Goal: Task Accomplishment & Management: Use online tool/utility

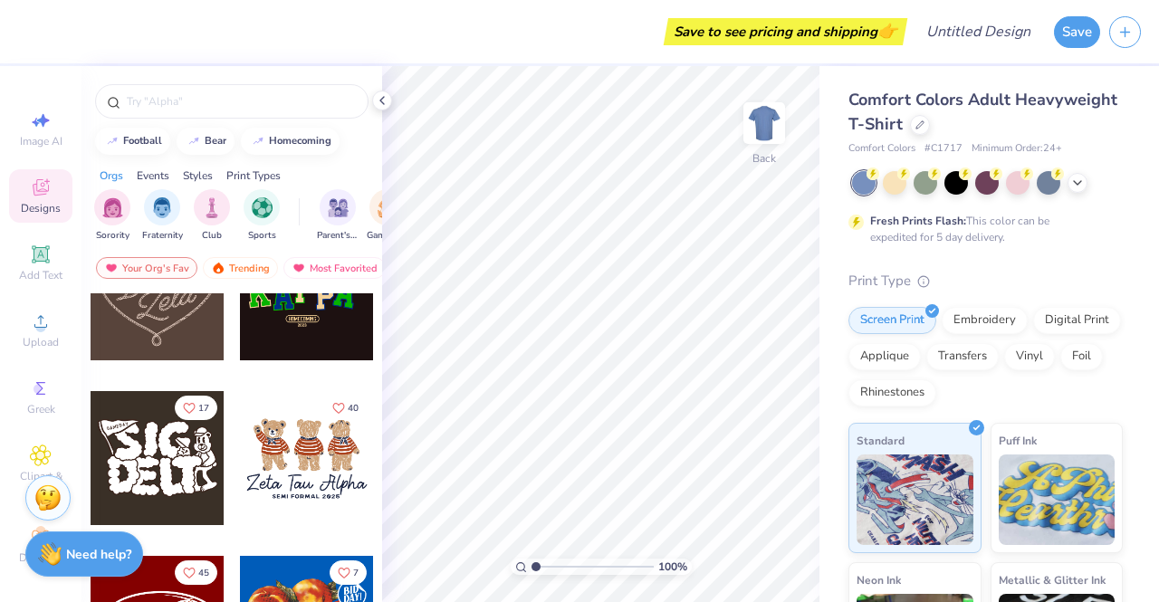
scroll to position [563, 0]
click at [121, 198] on img "filter for Sorority" at bounding box center [112, 206] width 21 height 21
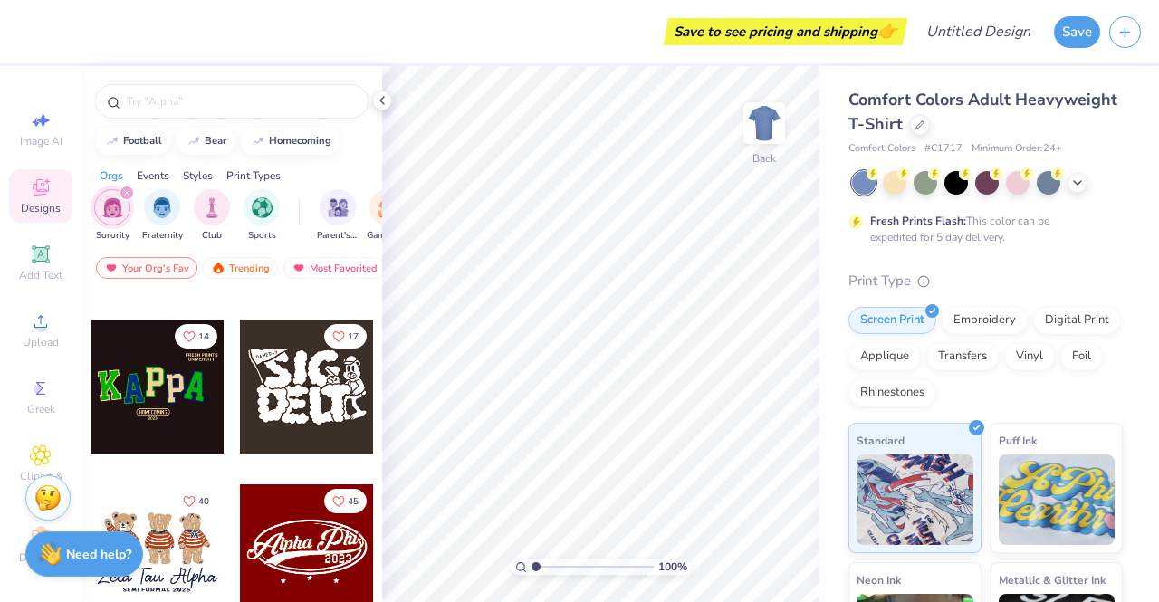
scroll to position [473, 0]
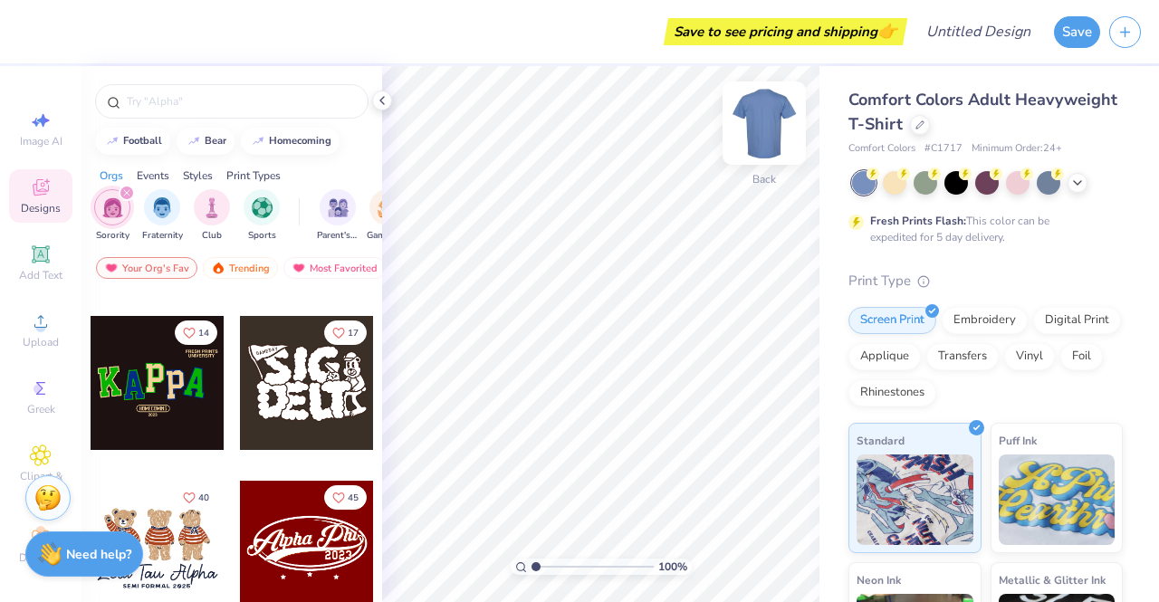
click at [772, 118] on img at bounding box center [764, 123] width 72 height 72
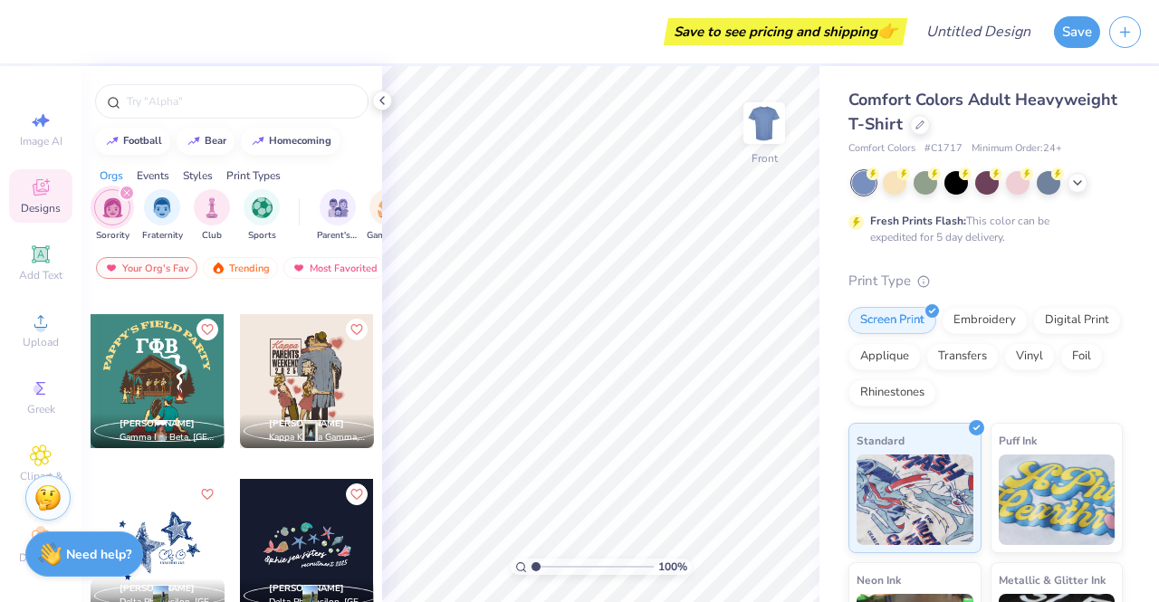
scroll to position [10659, 0]
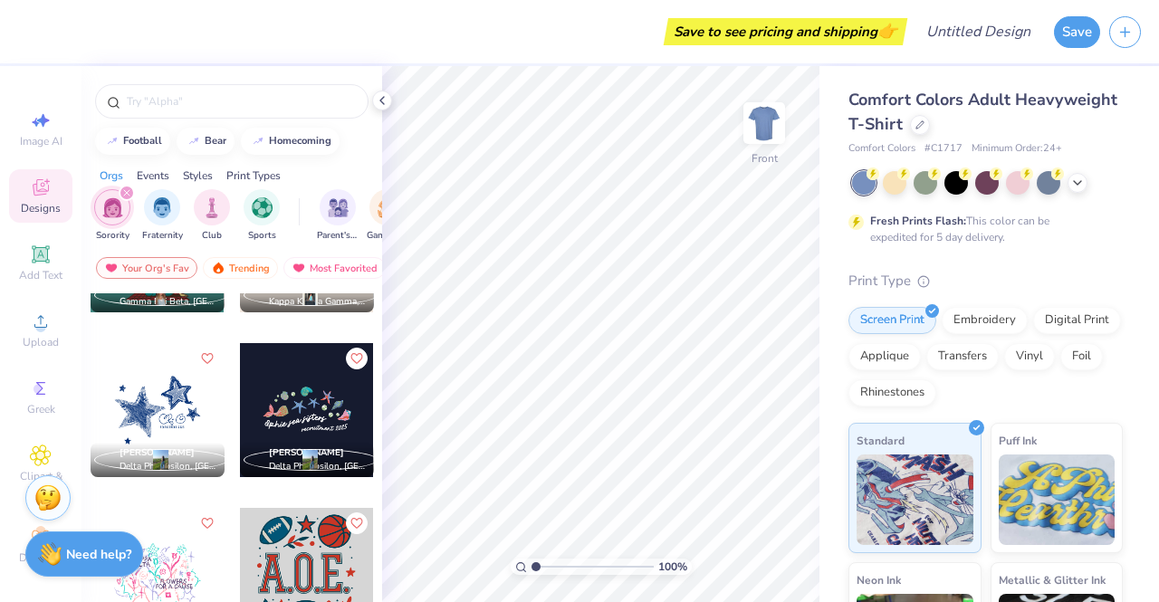
click at [129, 186] on div "filter for Sorority" at bounding box center [127, 193] width 16 height 16
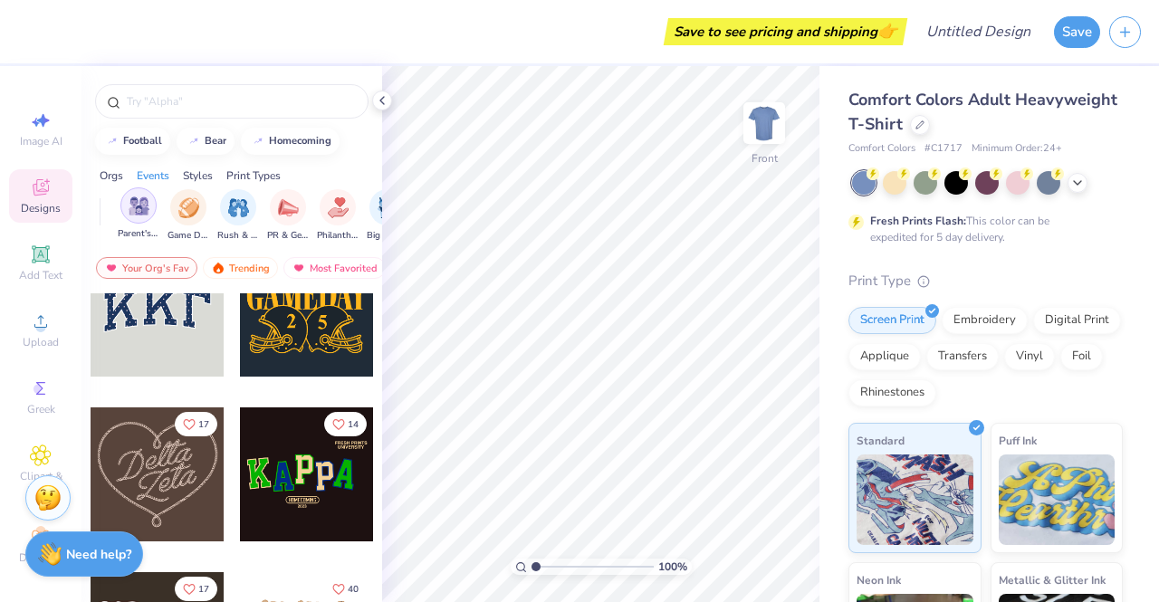
scroll to position [0, 205]
click at [235, 205] on img "filter for Rush & Bid" at bounding box center [233, 206] width 21 height 21
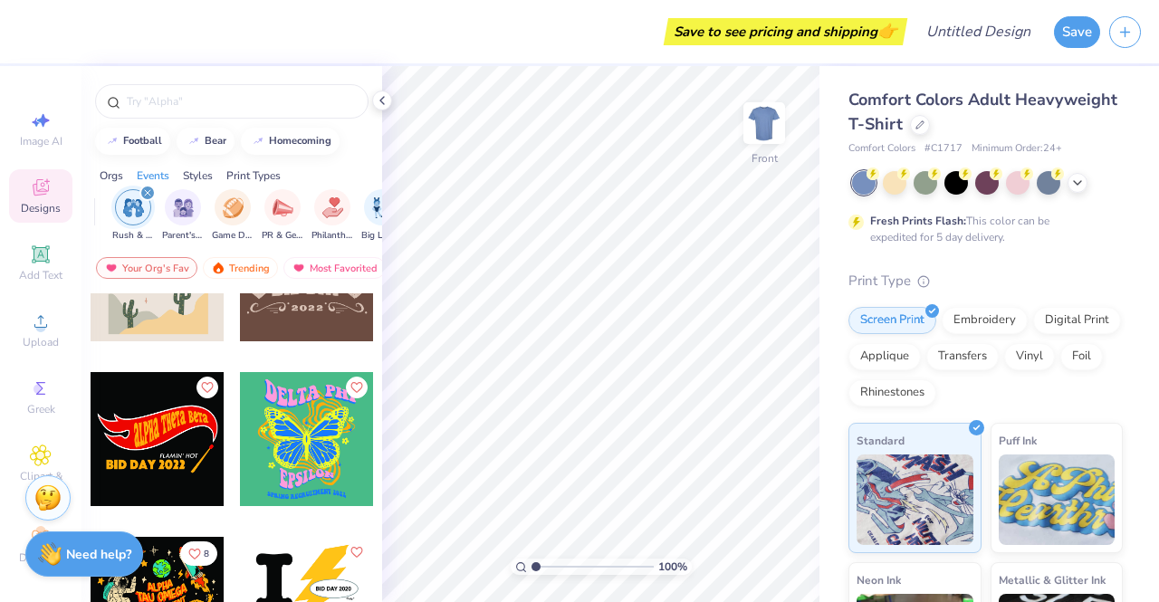
scroll to position [7337, 0]
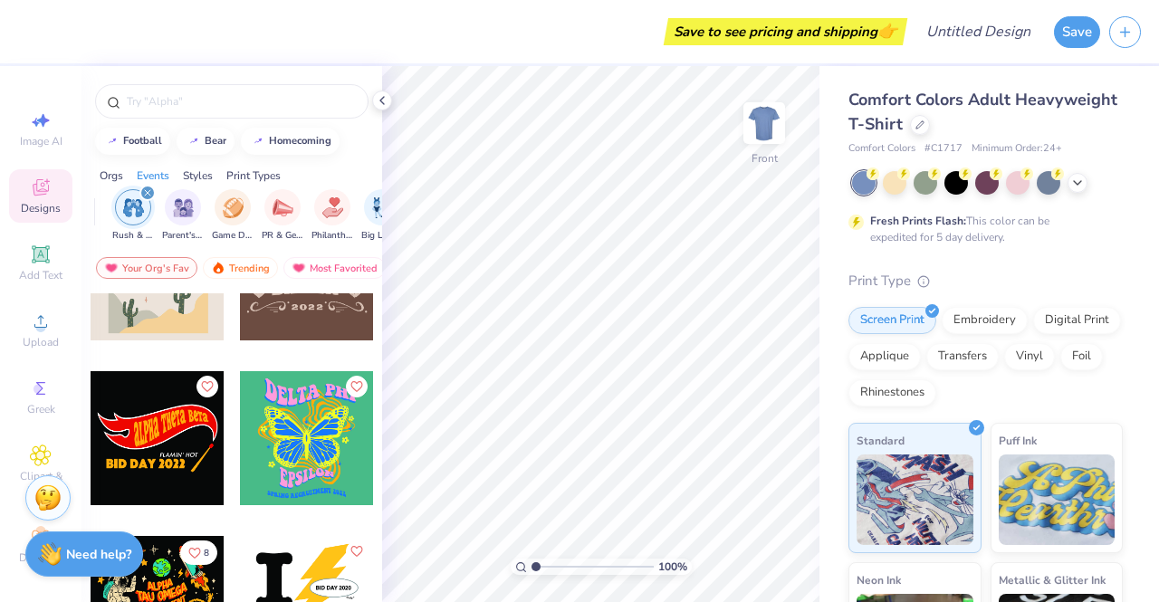
click at [153, 191] on div "filter for Rush & Bid" at bounding box center [147, 193] width 16 height 16
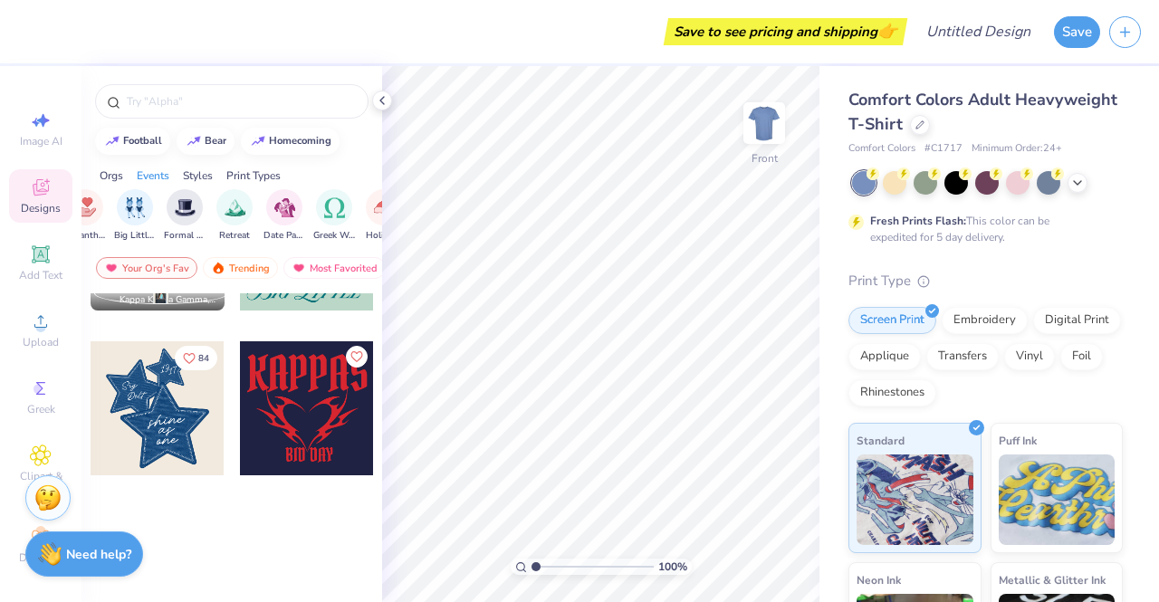
scroll to position [0, 453]
click at [235, 215] on img "filter for Retreat" at bounding box center [234, 206] width 21 height 21
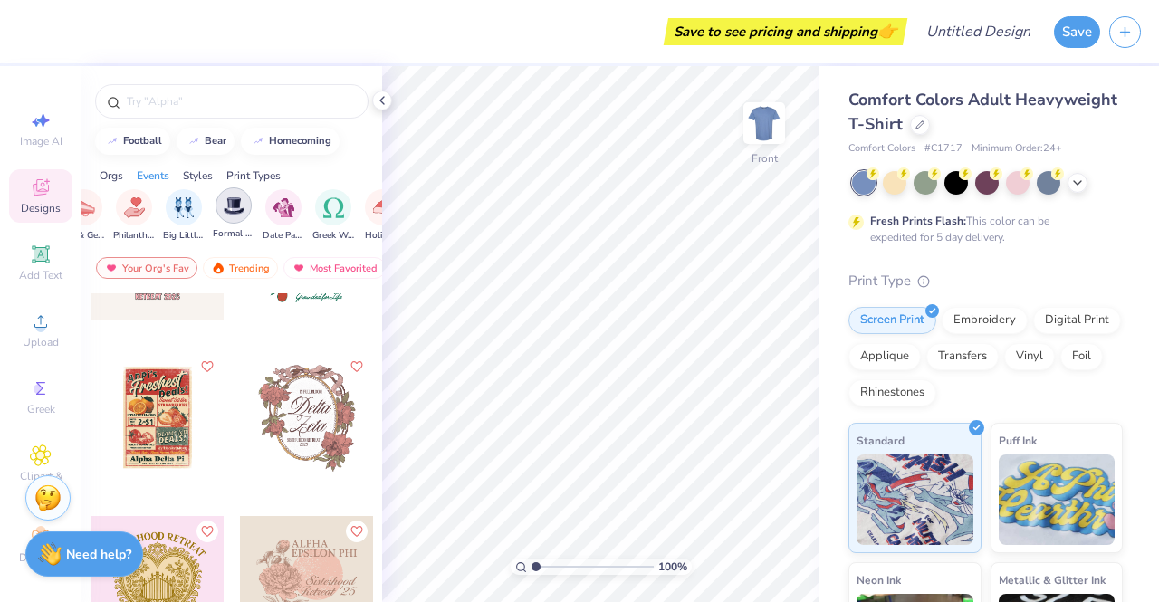
scroll to position [0, 0]
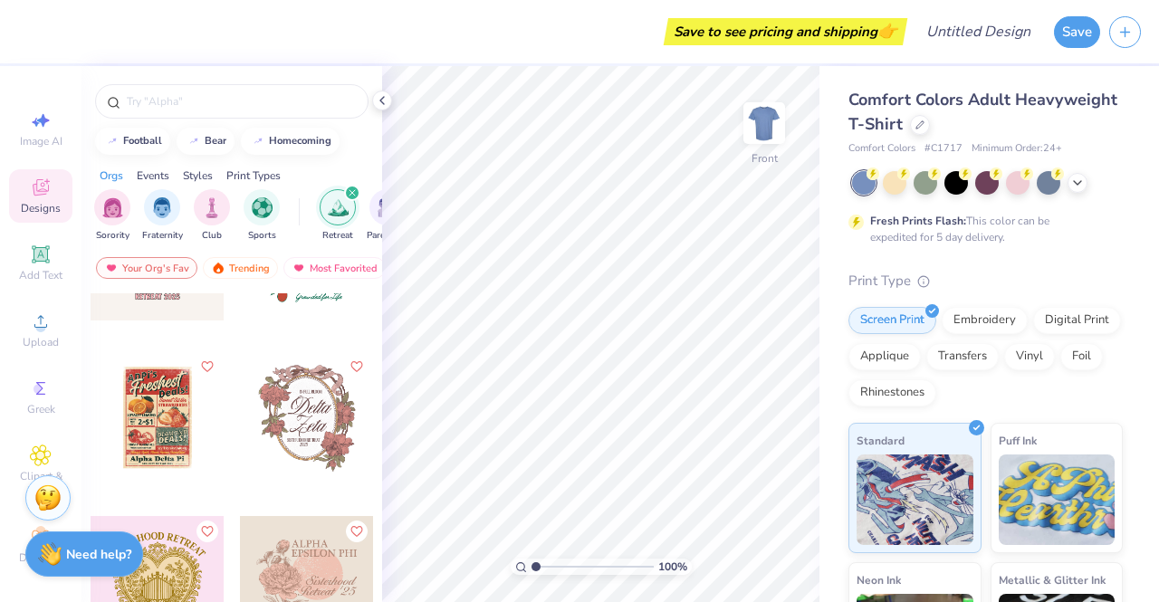
click at [354, 191] on icon "filter for Retreat" at bounding box center [351, 192] width 7 height 7
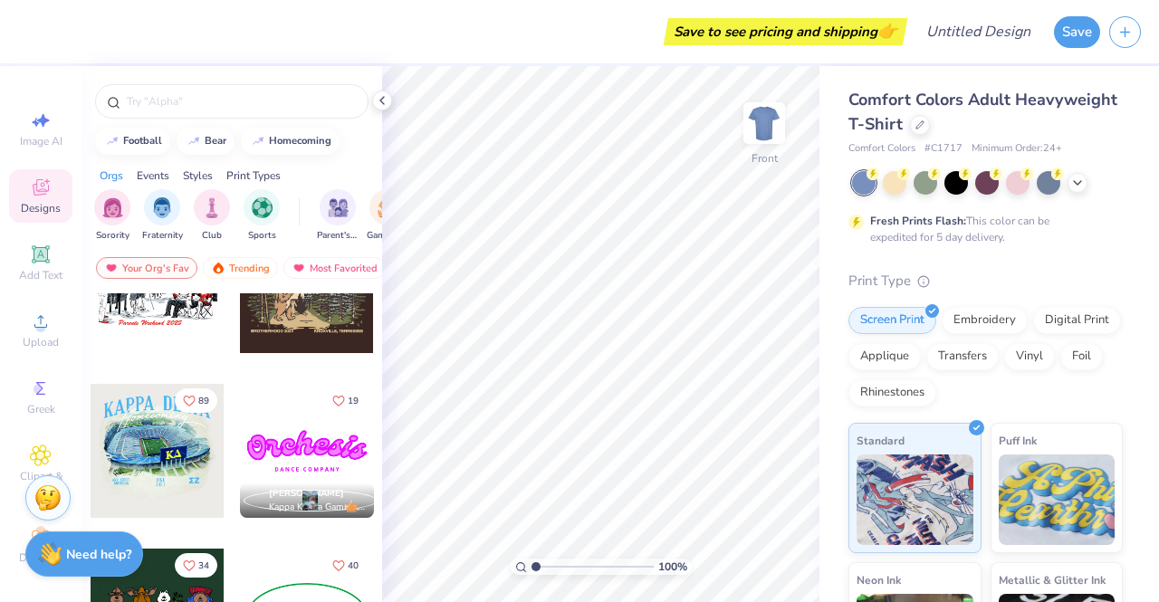
scroll to position [1392, 0]
click at [377, 102] on icon at bounding box center [382, 100] width 14 height 14
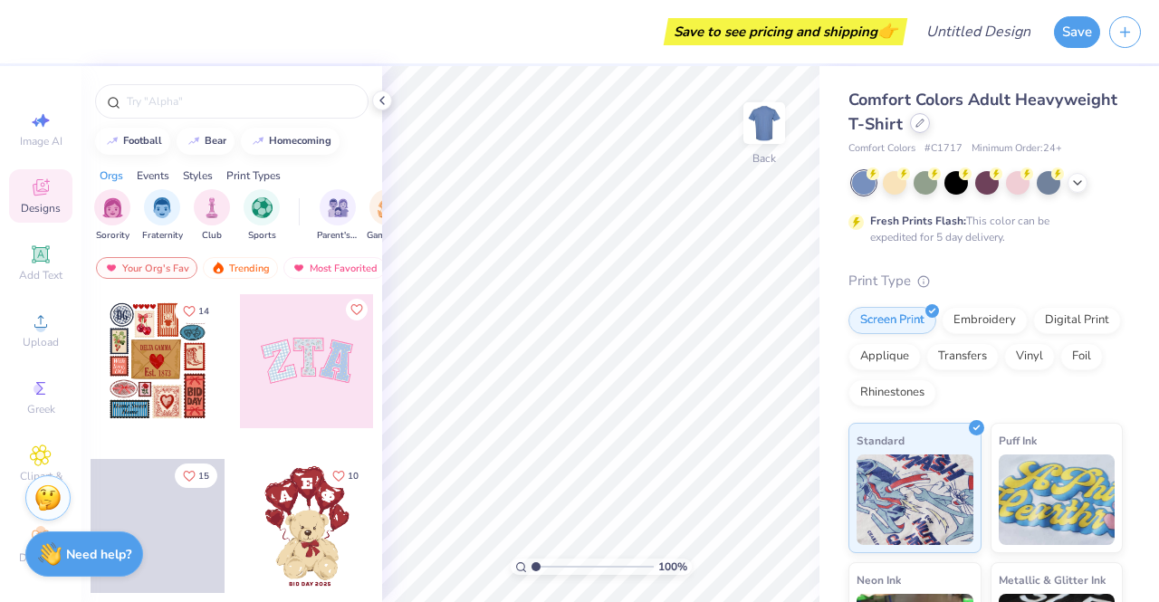
click at [930, 123] on div at bounding box center [920, 123] width 20 height 20
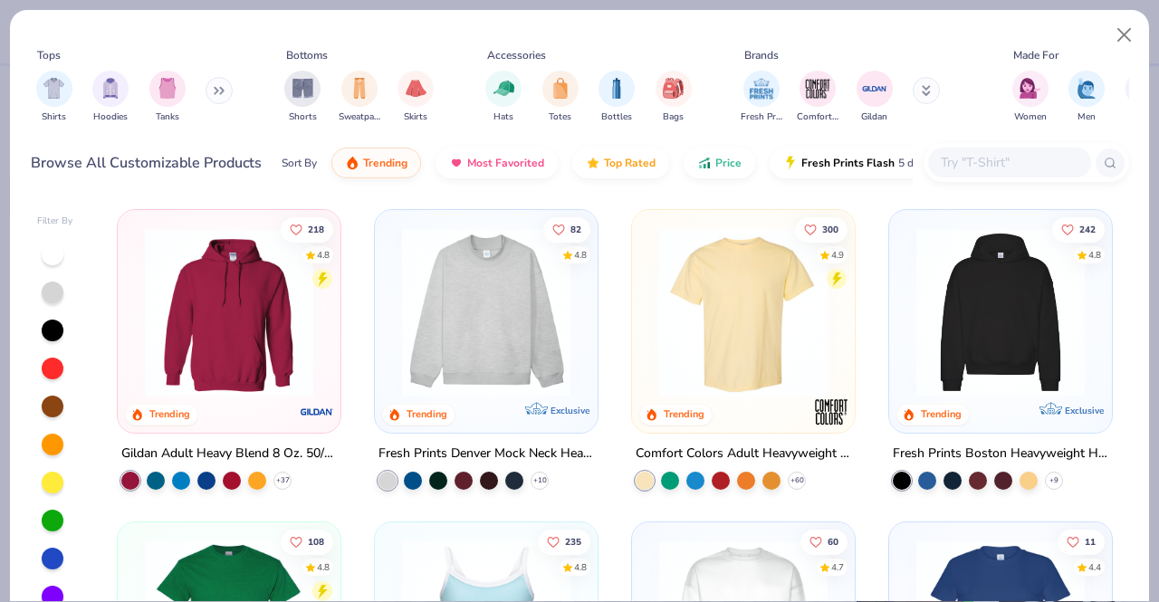
scroll to position [39, 0]
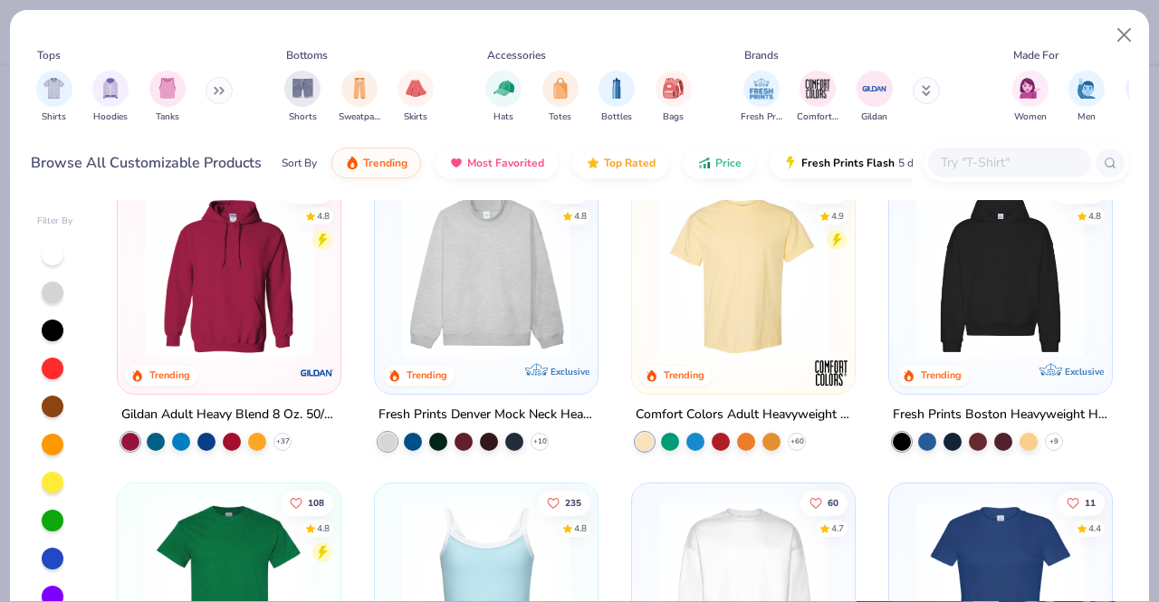
click at [1010, 263] on img at bounding box center [1000, 273] width 186 height 168
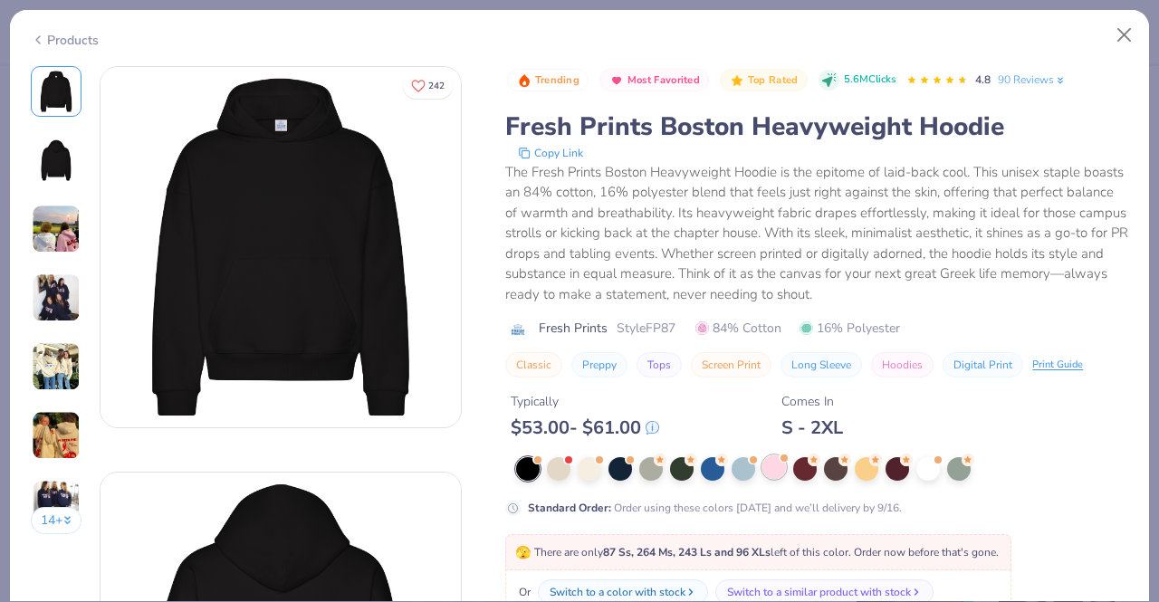
click at [774, 469] on div at bounding box center [774, 467] width 24 height 24
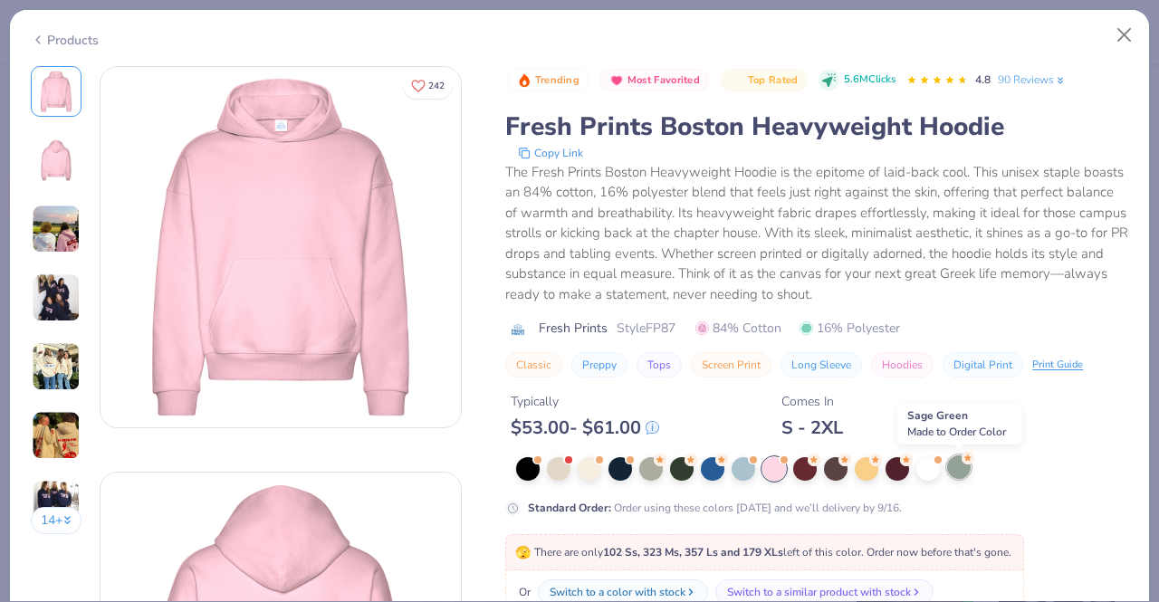
click at [959, 467] on div at bounding box center [959, 467] width 24 height 24
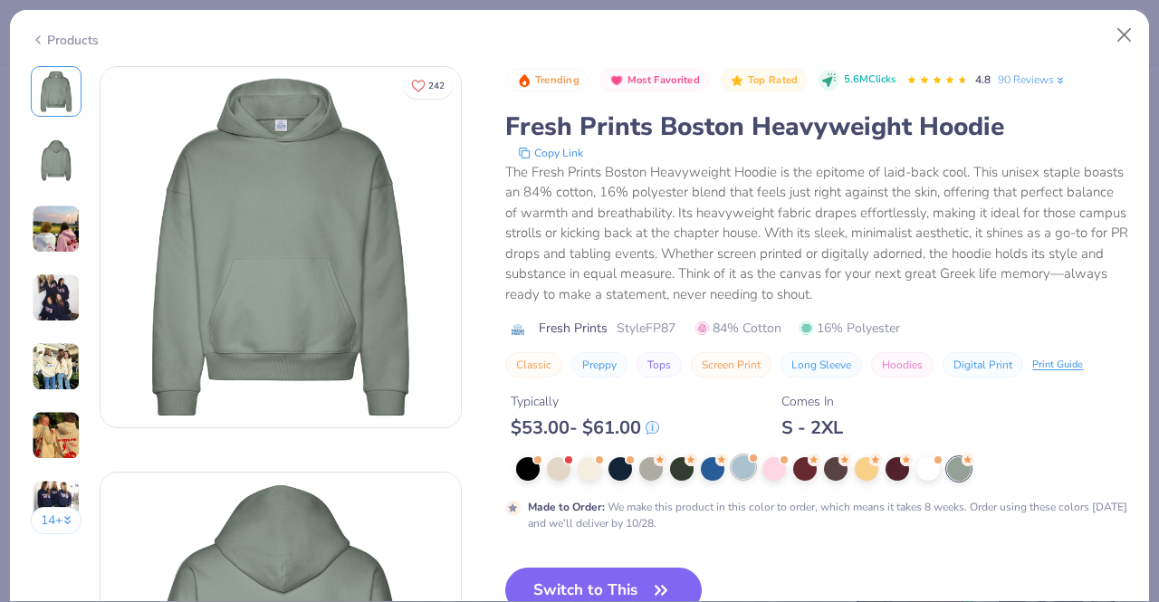
click at [745, 470] on div at bounding box center [743, 467] width 24 height 24
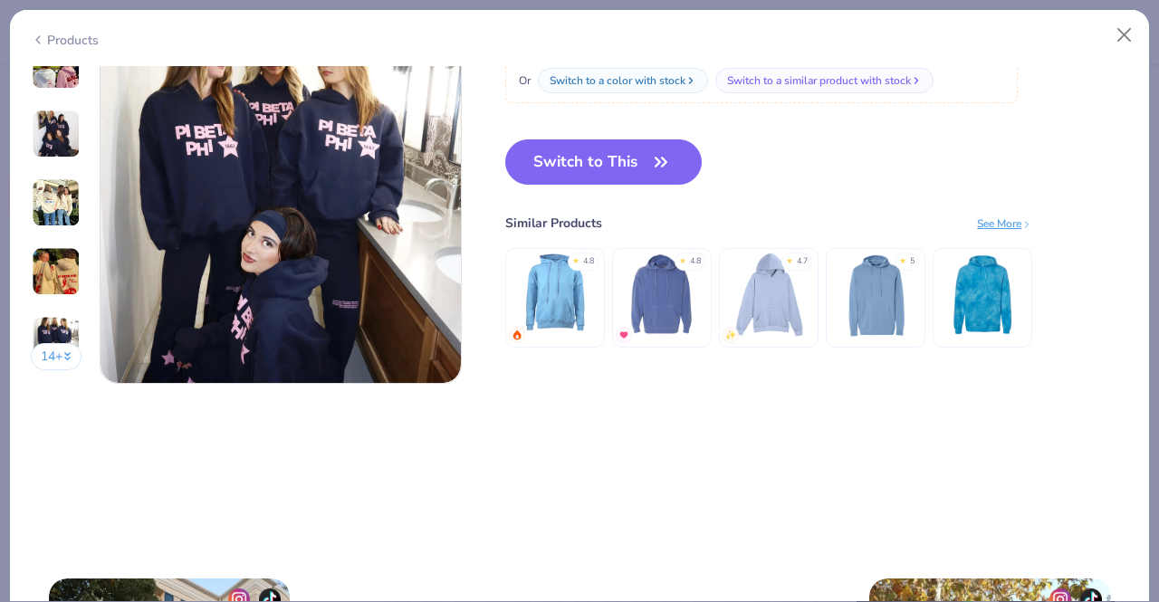
scroll to position [2478, 0]
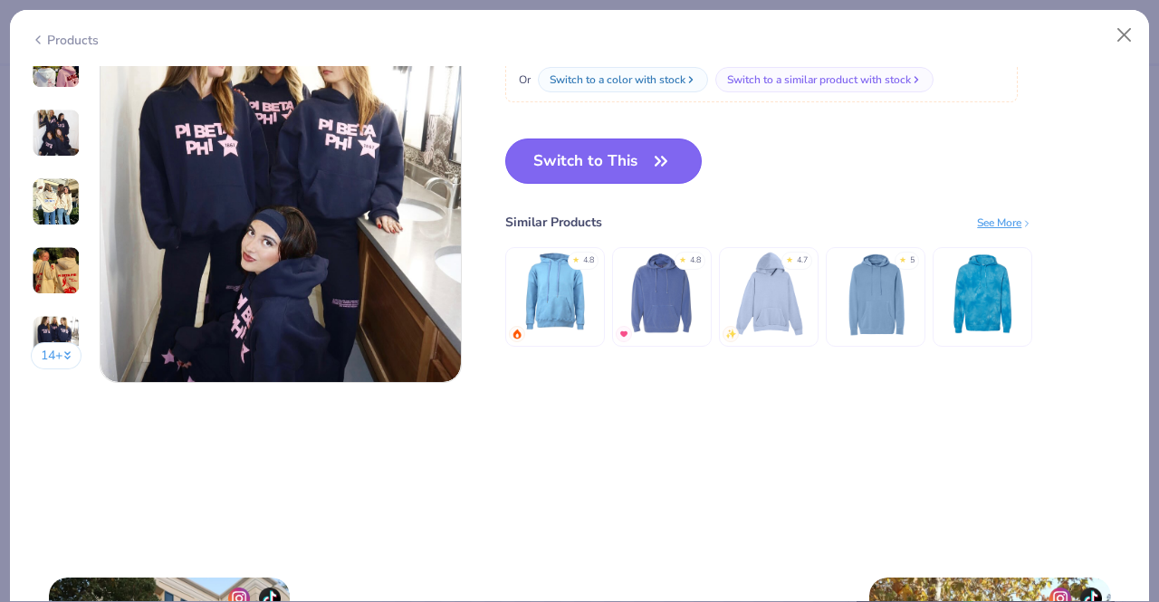
click at [674, 160] on button "Switch to This" at bounding box center [603, 160] width 196 height 45
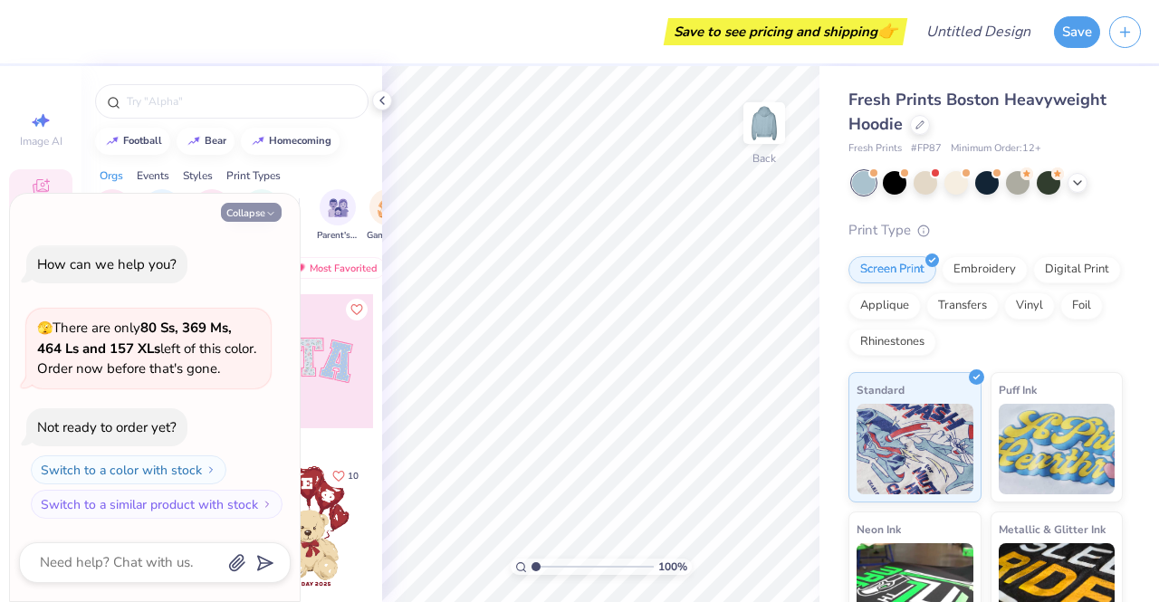
click at [269, 211] on icon "button" at bounding box center [270, 213] width 11 height 11
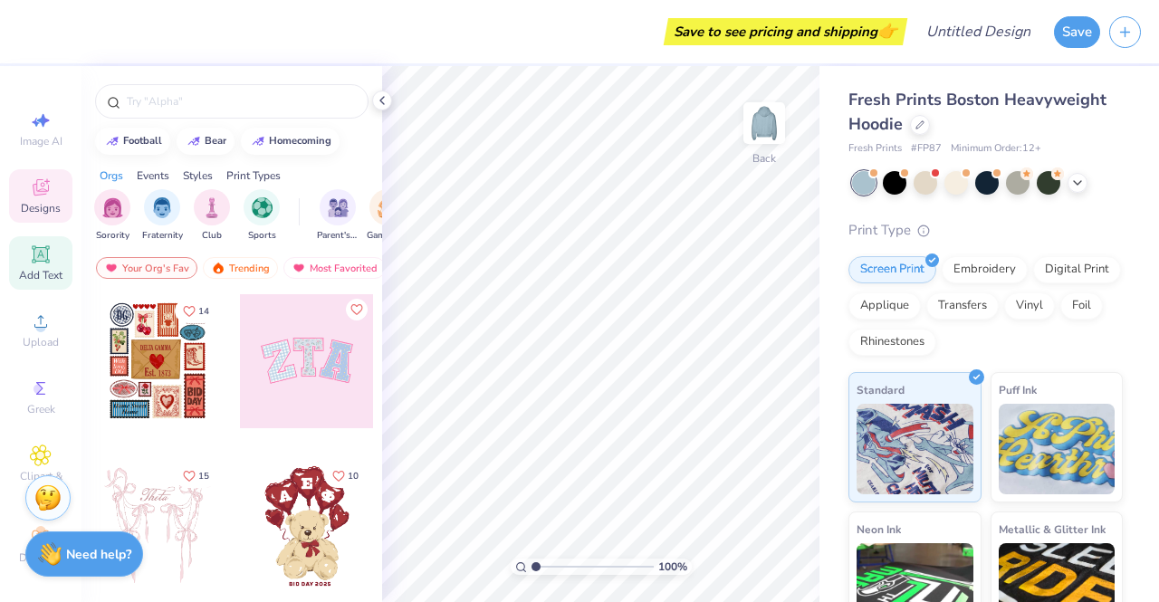
click at [36, 245] on icon at bounding box center [41, 254] width 22 height 22
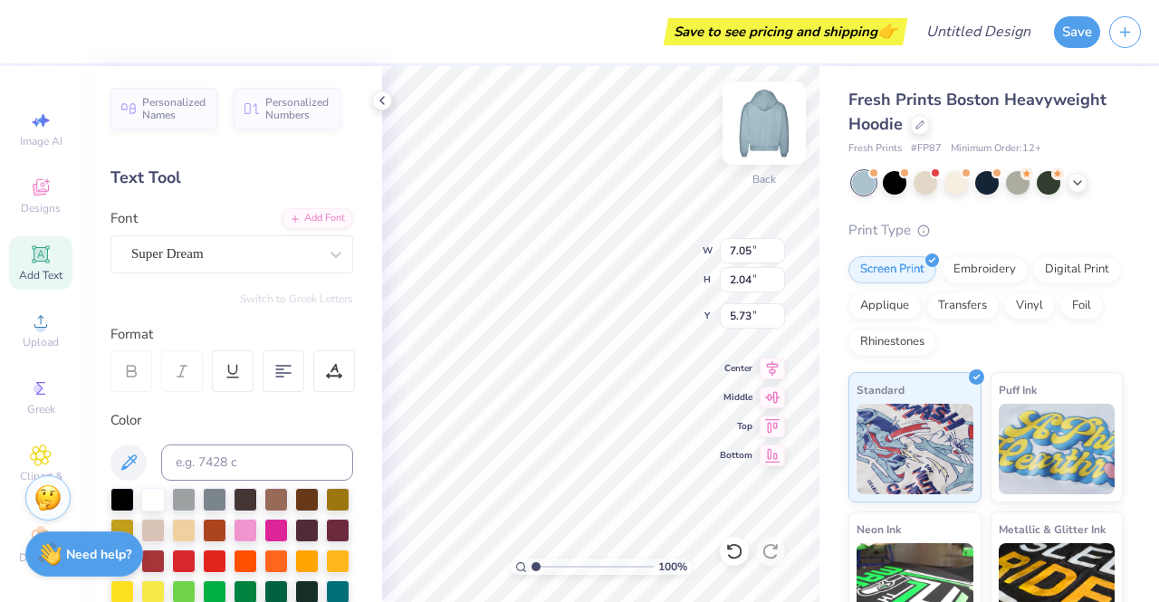
click at [775, 113] on img at bounding box center [764, 123] width 72 height 72
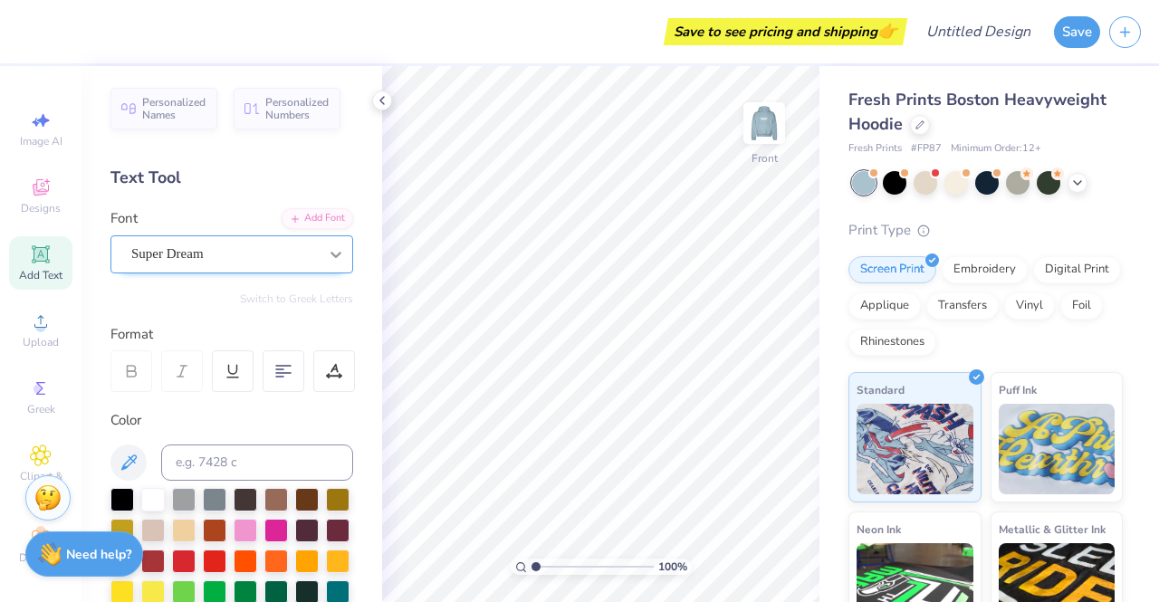
click at [329, 257] on icon at bounding box center [336, 254] width 18 height 18
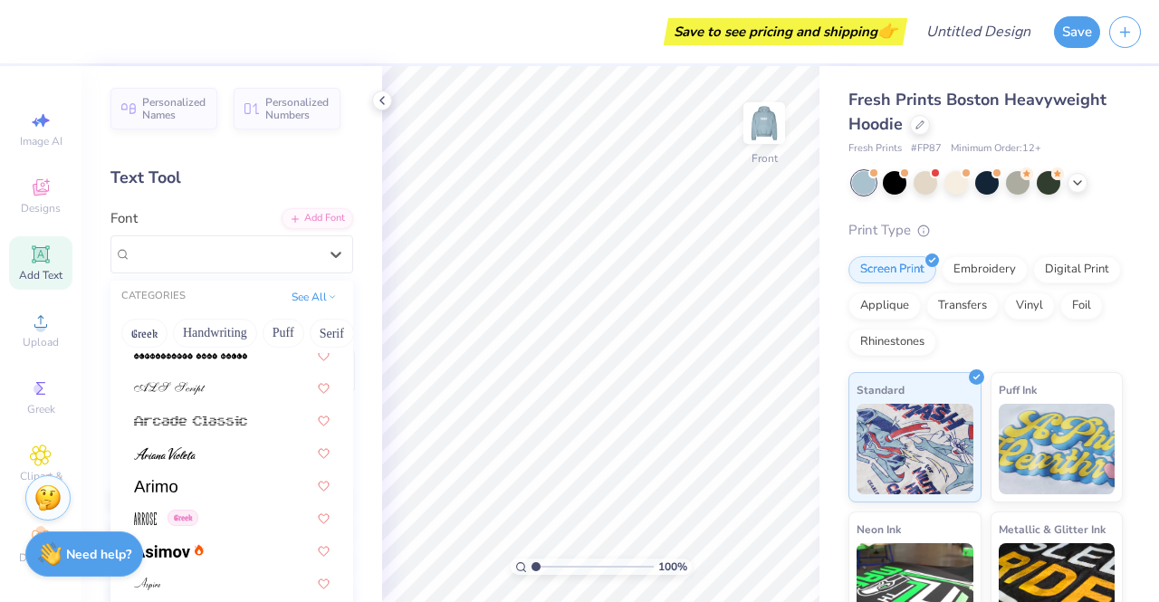
scroll to position [520, 0]
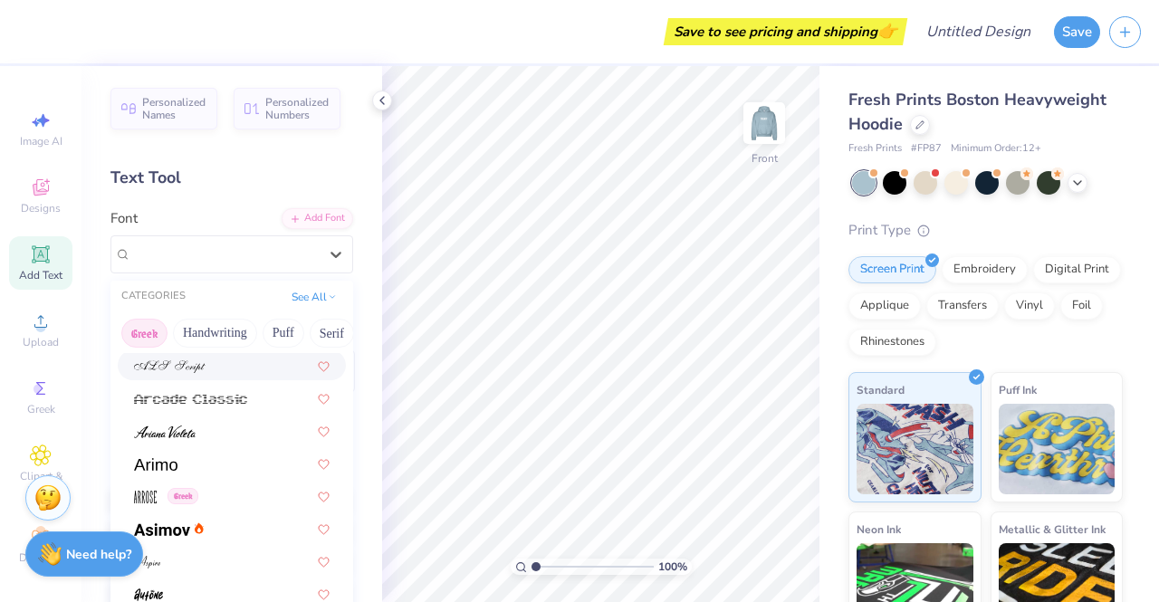
click at [152, 329] on button "Greek" at bounding box center [144, 333] width 46 height 29
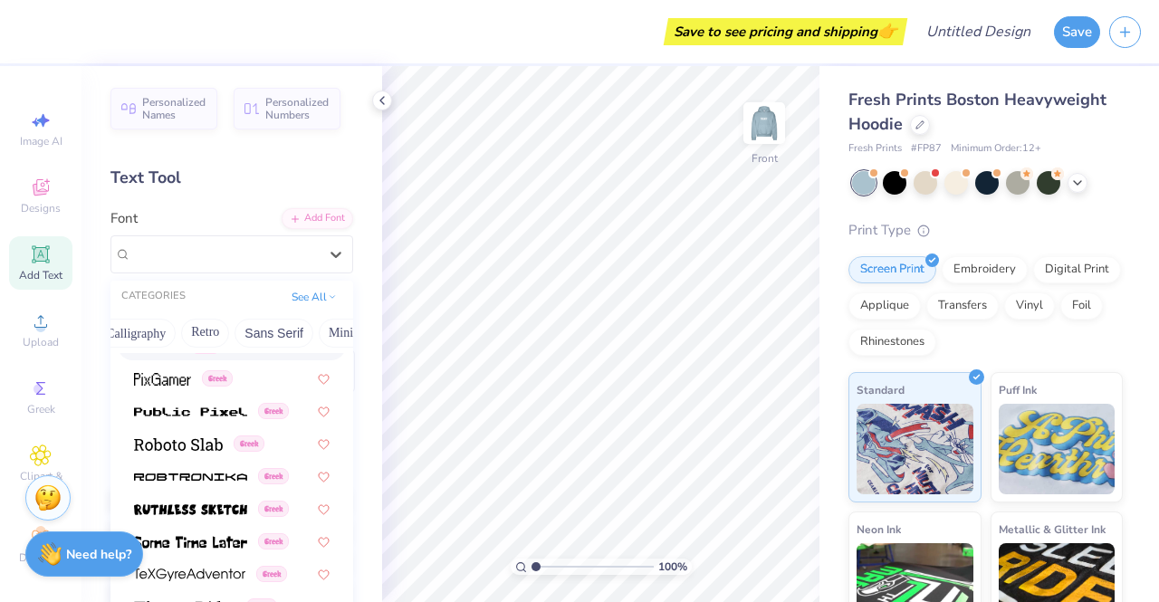
scroll to position [0, 338]
click at [185, 335] on button "Retro" at bounding box center [181, 333] width 48 height 29
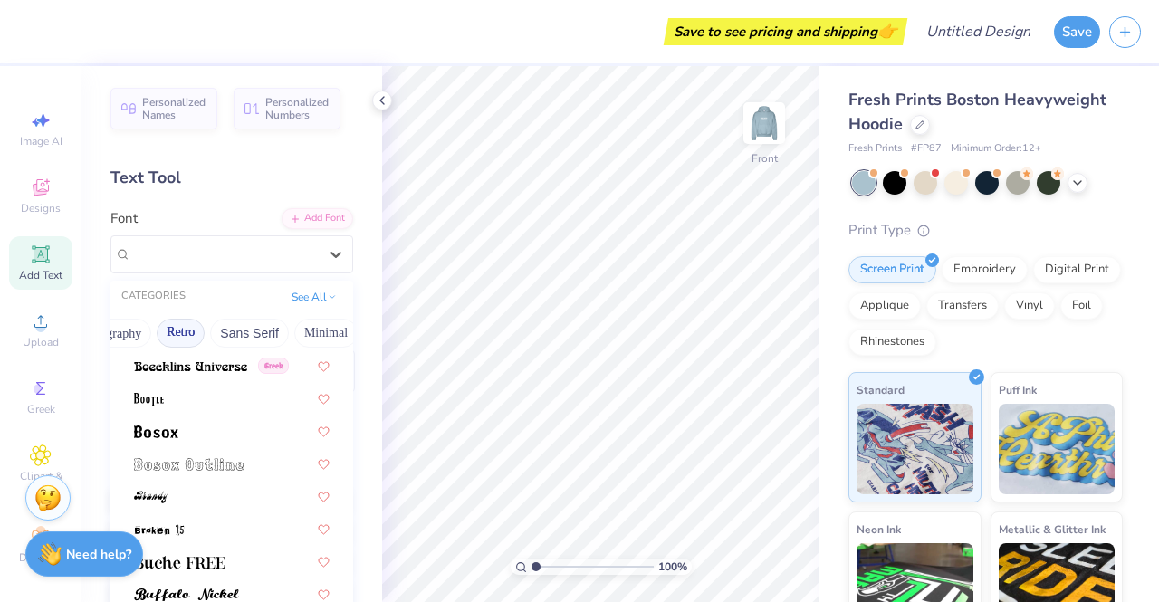
scroll to position [163, 0]
click at [303, 328] on button "Minimal" at bounding box center [325, 333] width 63 height 29
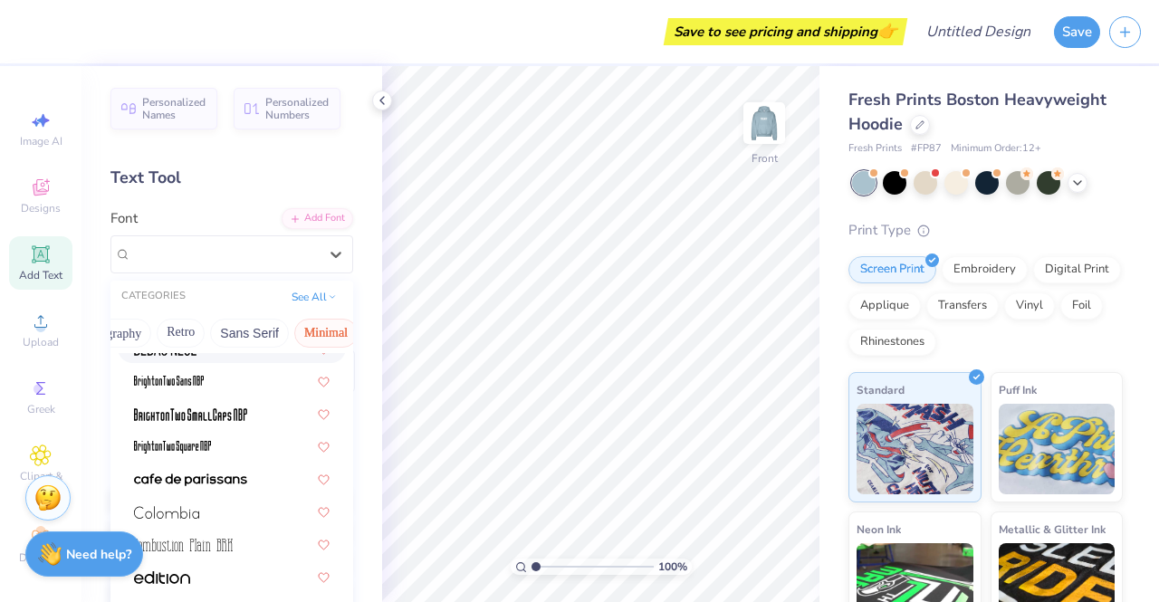
scroll to position [0, 0]
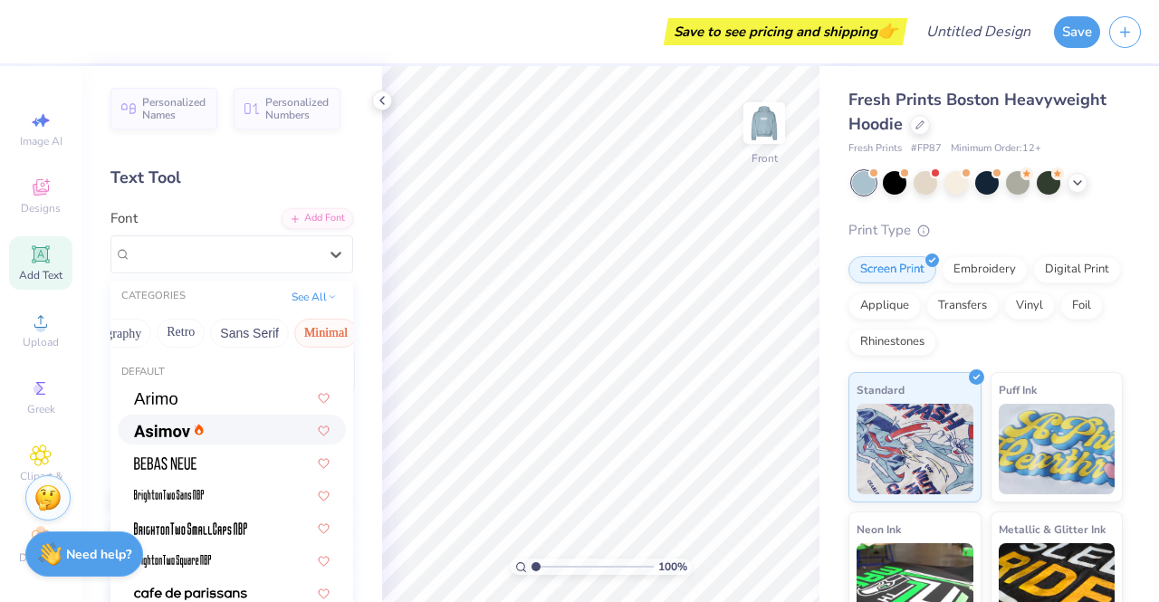
click at [216, 433] on div at bounding box center [232, 429] width 196 height 19
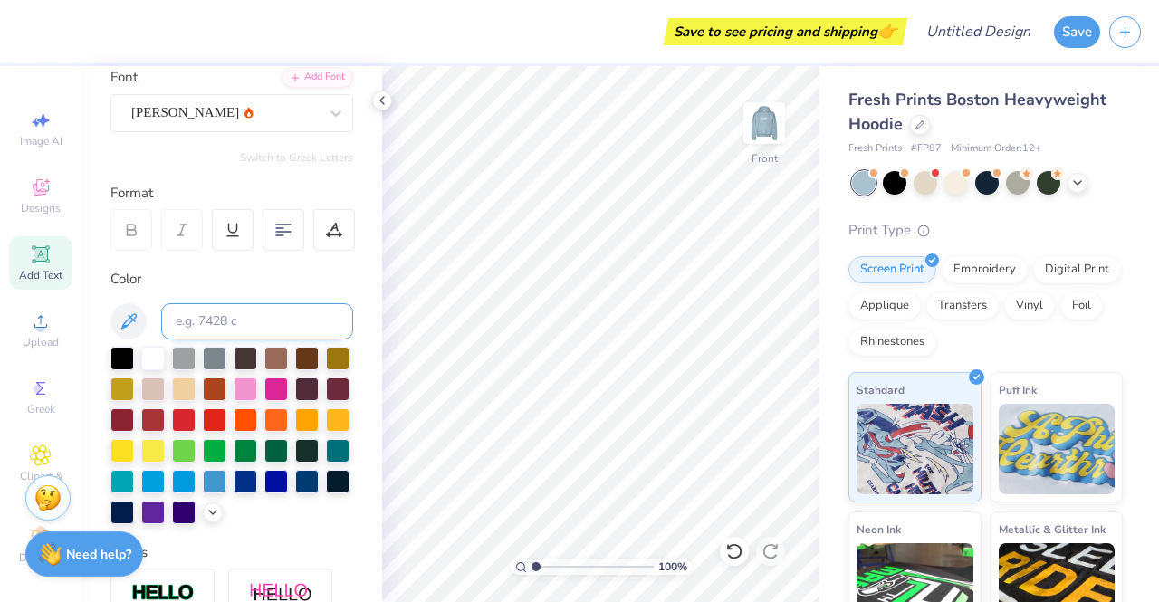
scroll to position [143, 0]
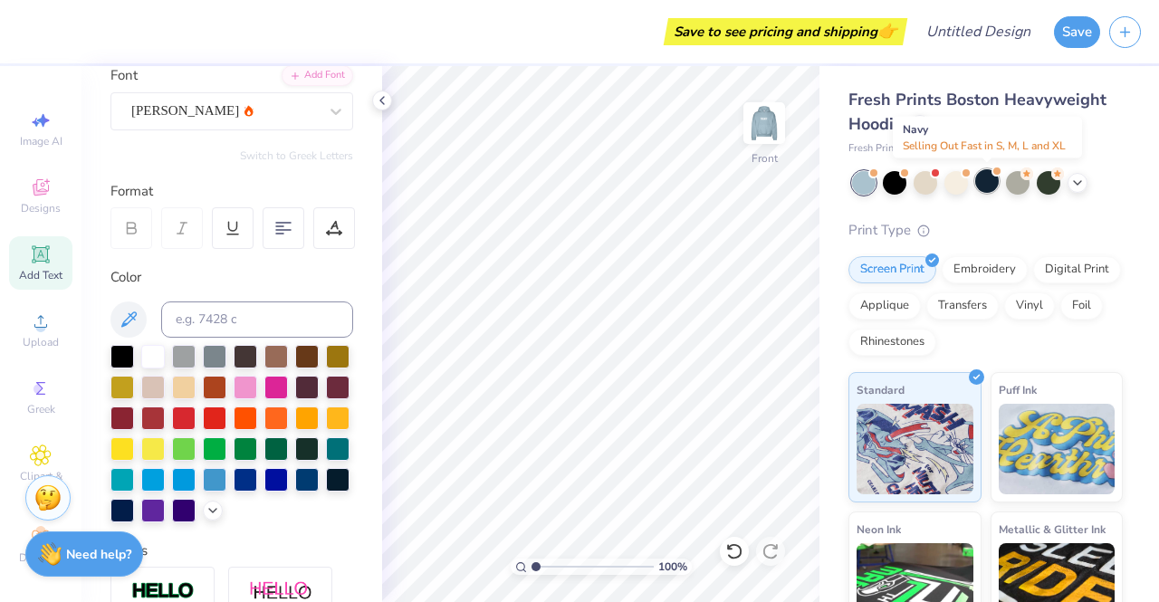
click at [983, 177] on div at bounding box center [987, 181] width 24 height 24
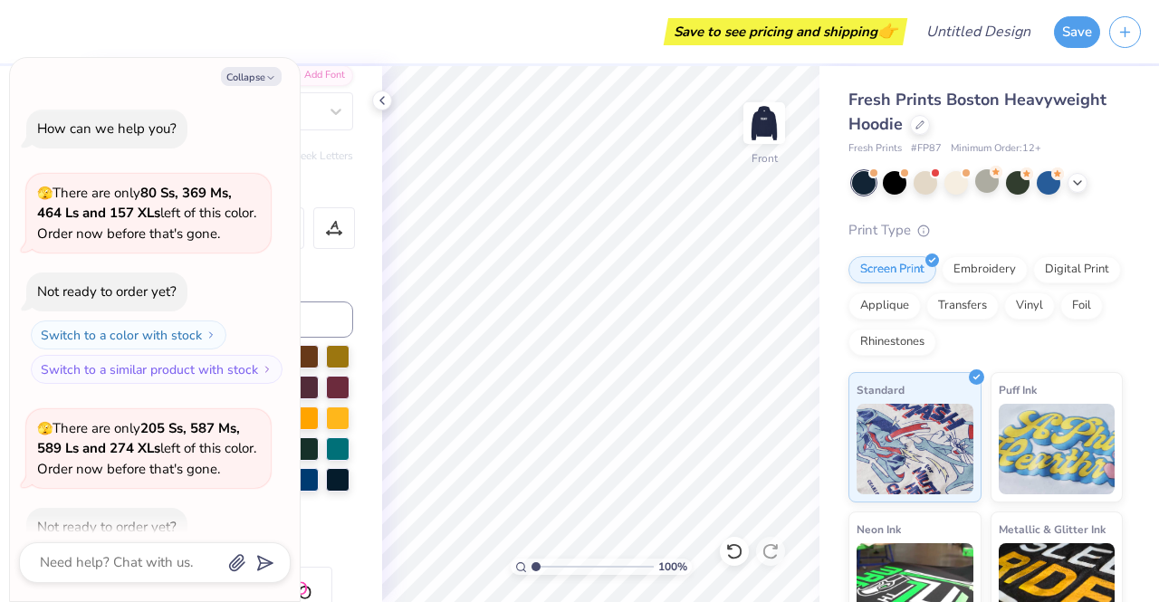
scroll to position [100, 0]
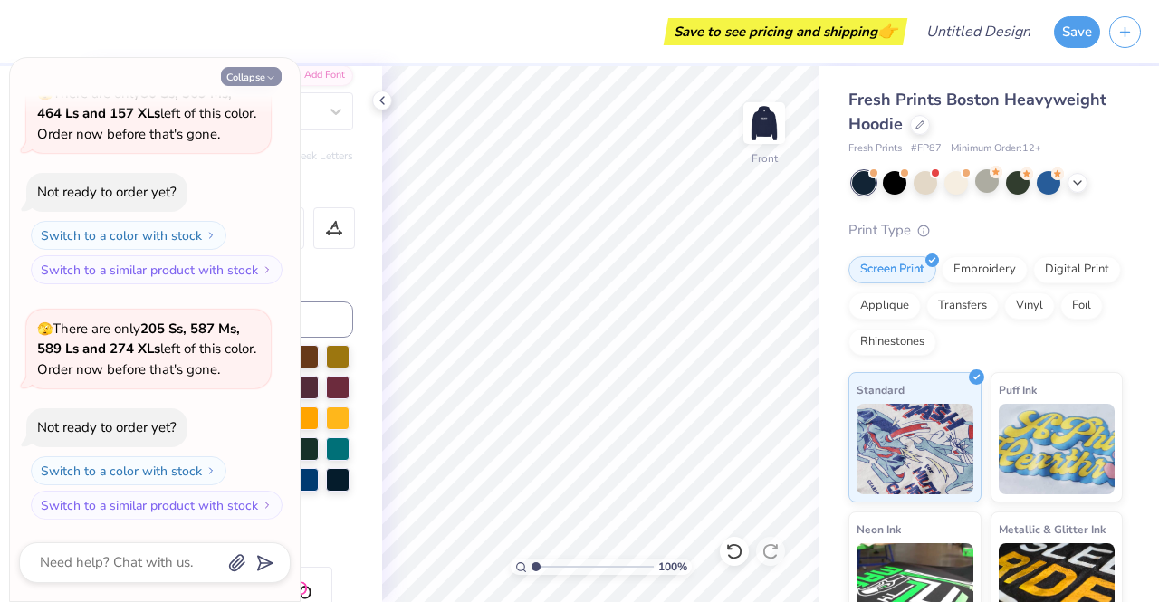
click at [266, 77] on icon "button" at bounding box center [270, 77] width 11 height 11
type textarea "x"
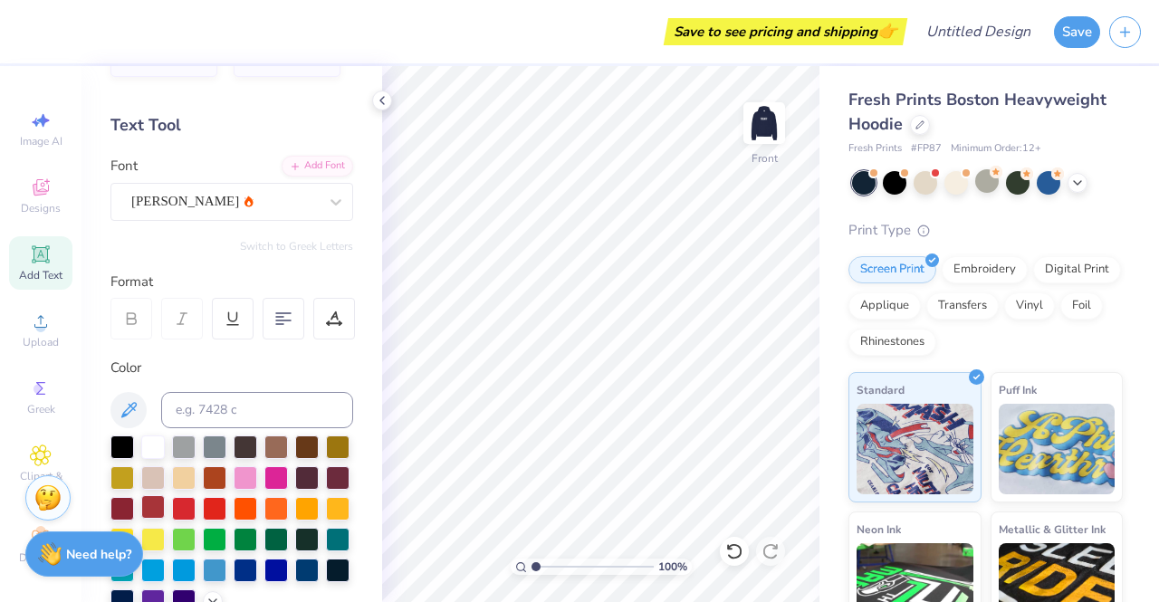
scroll to position [53, 0]
click at [153, 443] on div at bounding box center [153, 446] width 24 height 24
click at [30, 259] on icon at bounding box center [41, 254] width 22 height 22
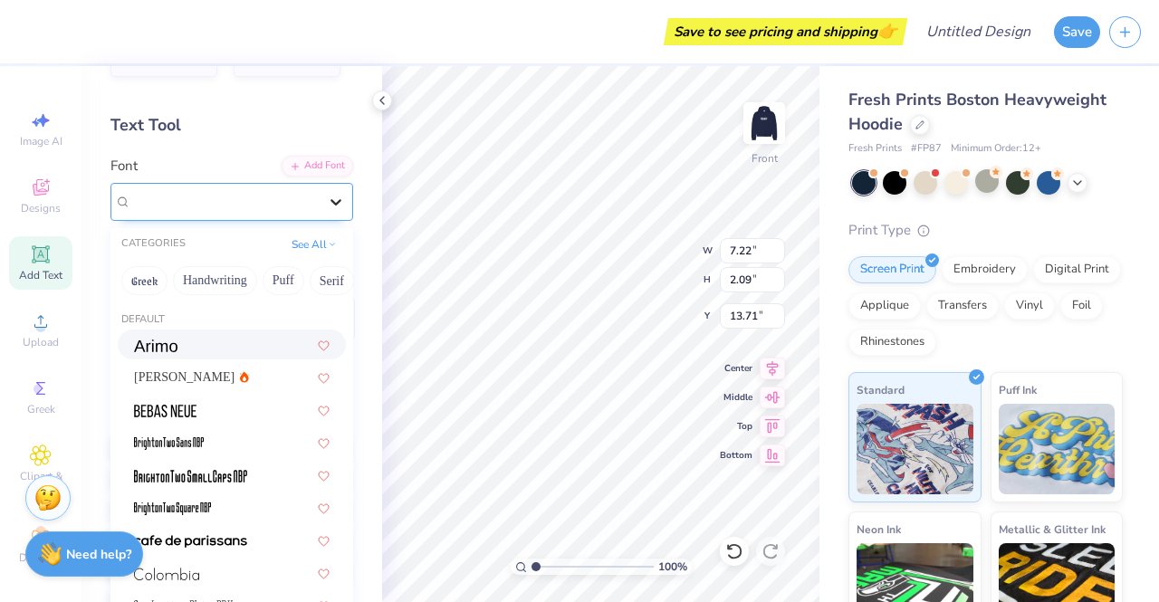
click at [320, 189] on div at bounding box center [336, 202] width 33 height 33
click at [229, 377] on div "Asimov" at bounding box center [232, 377] width 196 height 19
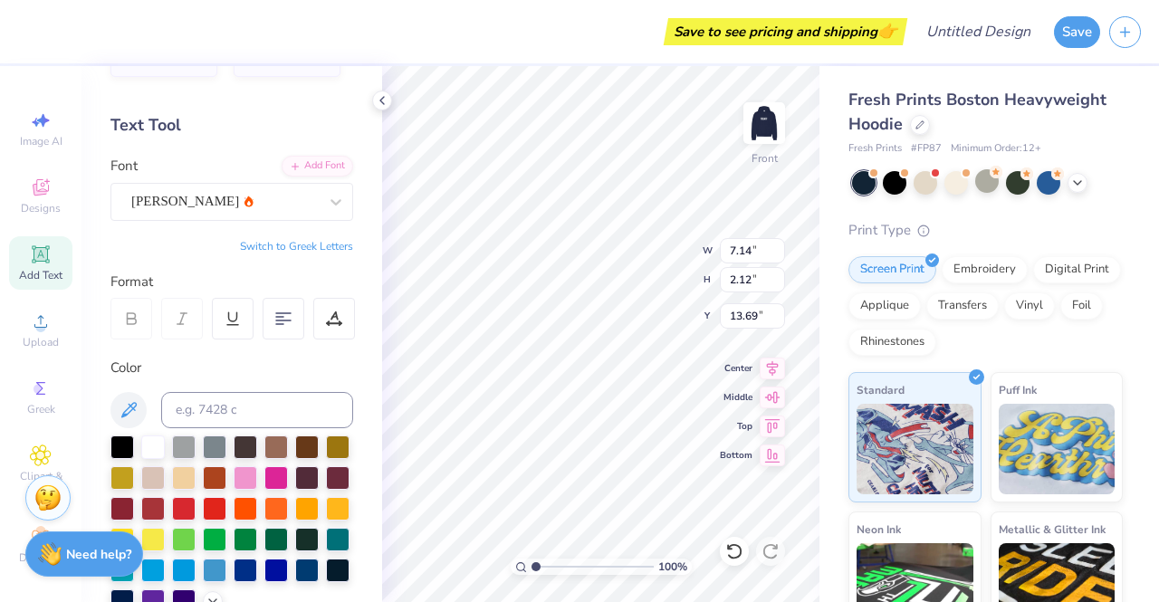
type input "7.14"
type input "2.12"
type input "13.69"
type textarea "X"
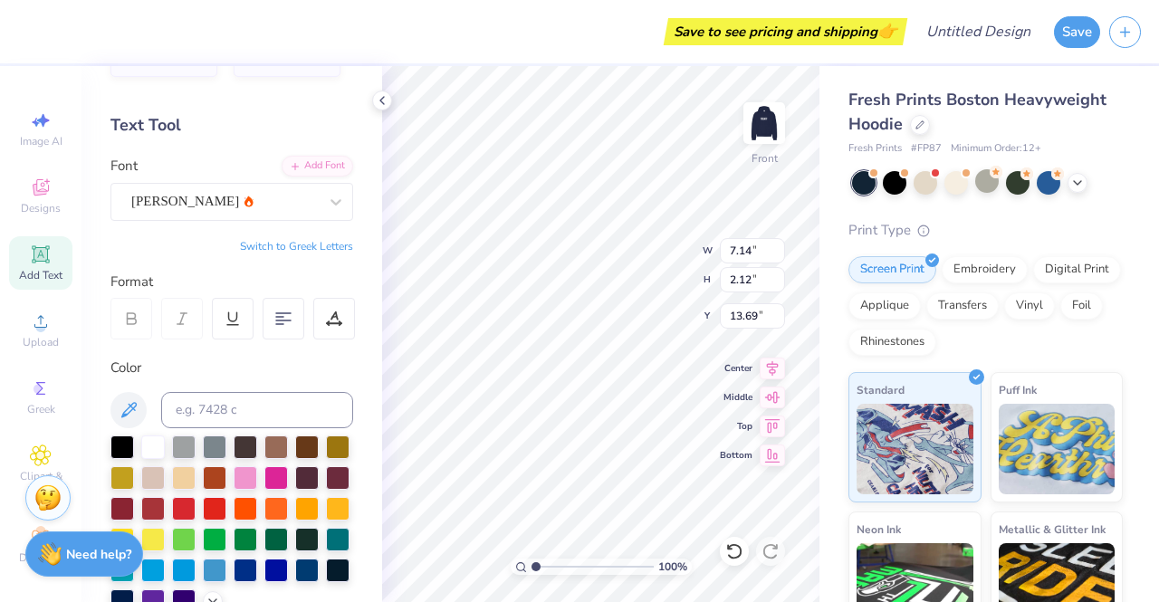
scroll to position [14, 2]
type textarea "CHI OMEGA"
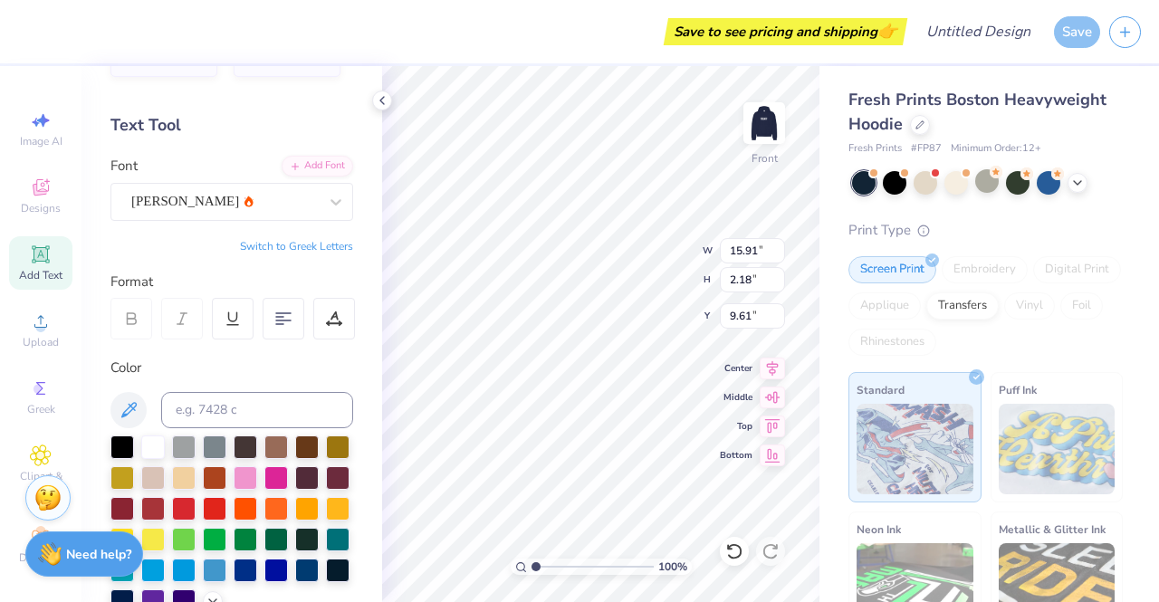
type input "9.61"
type input "15.00"
type input "2.05"
type input "14.75"
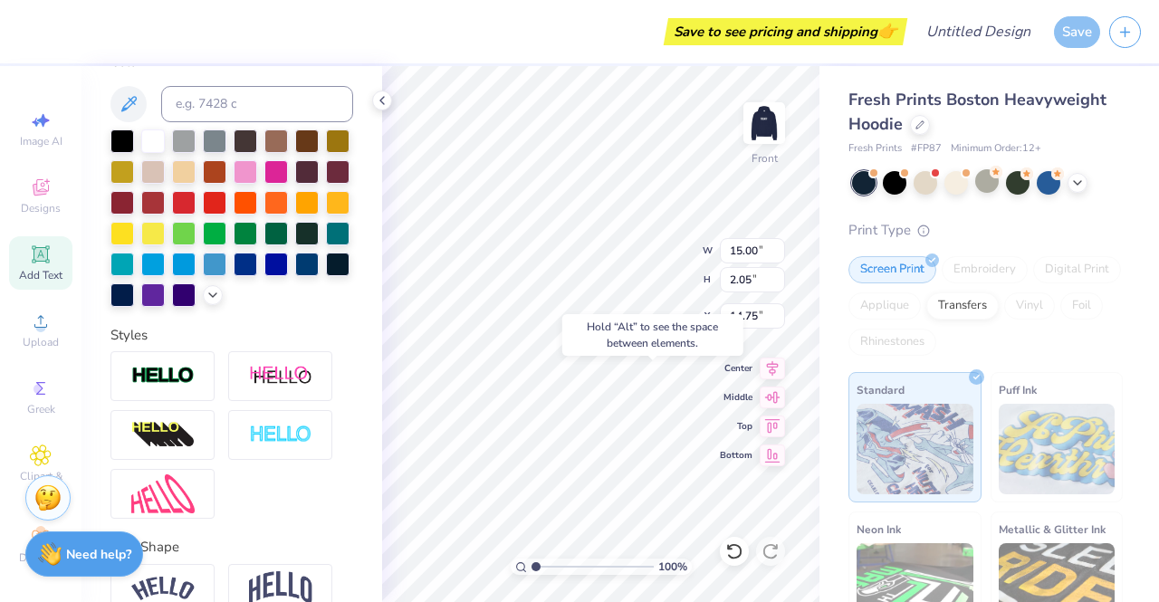
scroll to position [359, 0]
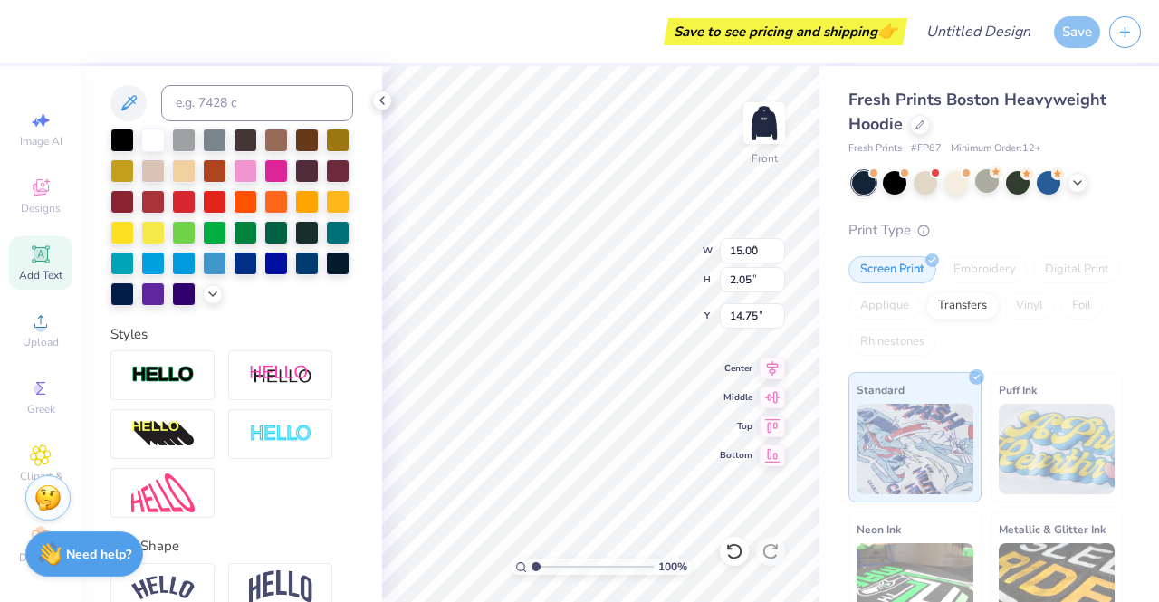
type input "5.66"
type input "0.78"
type input "16.03"
type textarea "C"
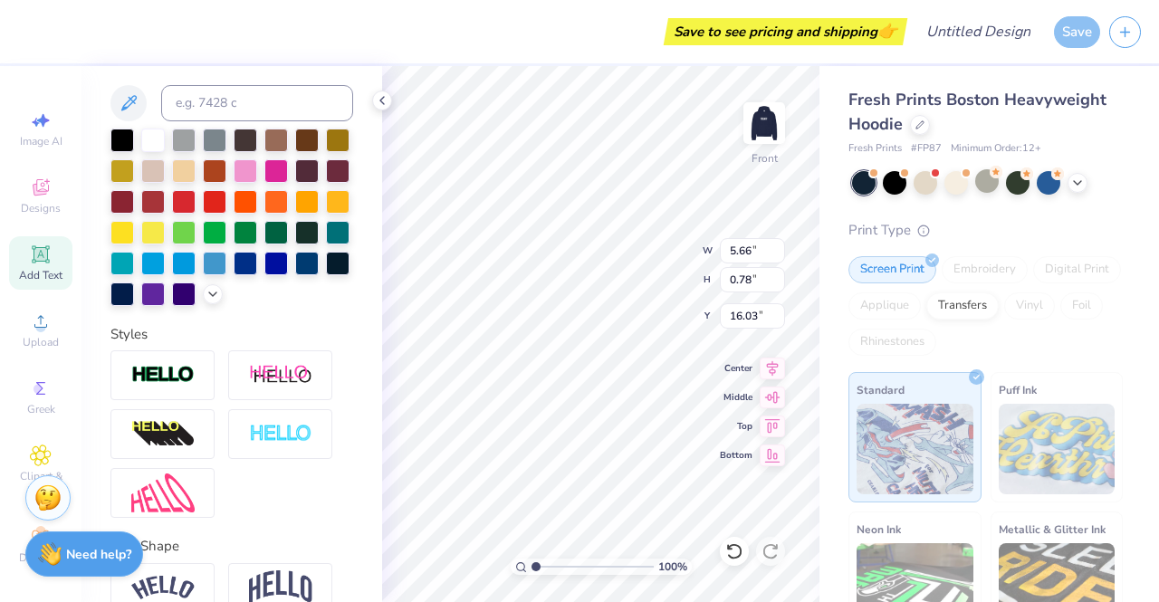
scroll to position [14, 2]
type textarea "fall 2025"
type input "12.49"
type input "15.91"
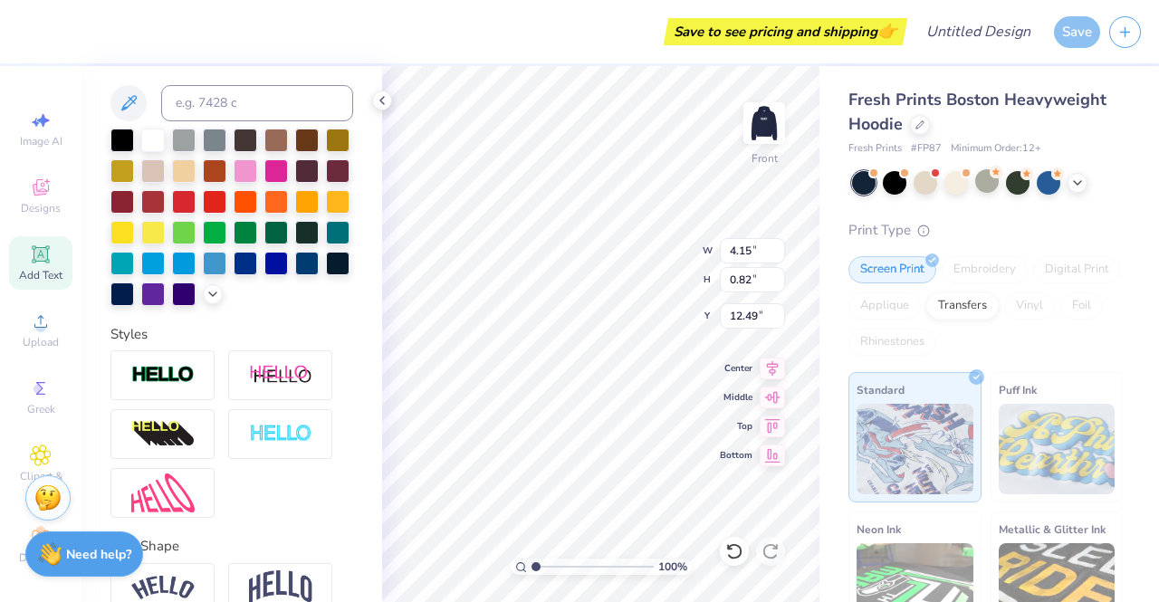
type input "3.70"
type input "9.61"
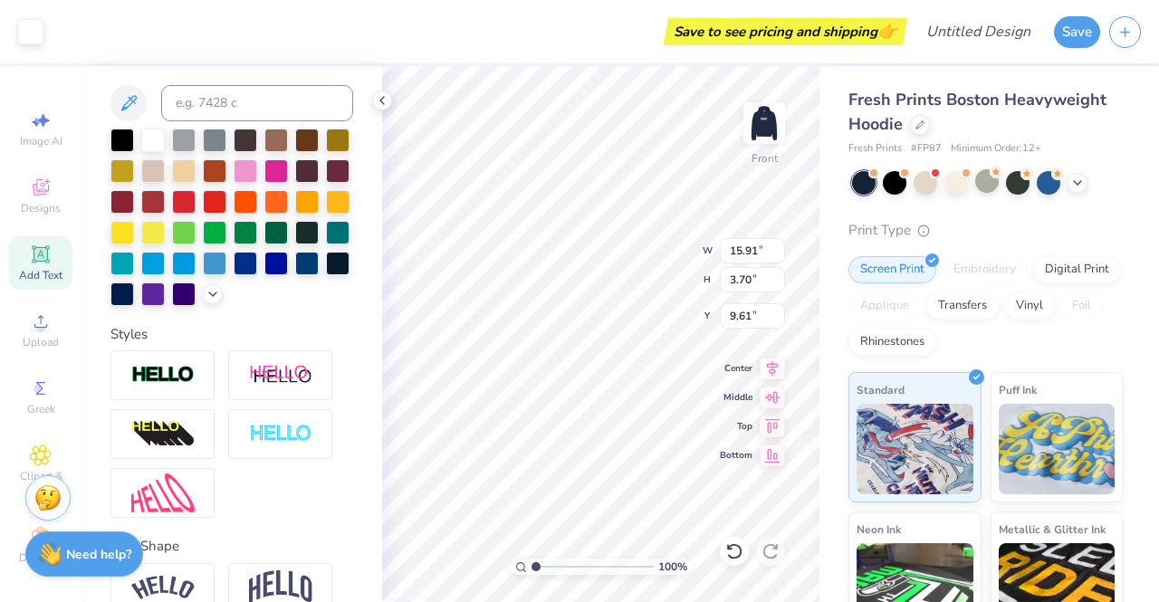
type input "14.70"
type input "3.41"
type input "9.04"
type input "4.56"
type input "0.90"
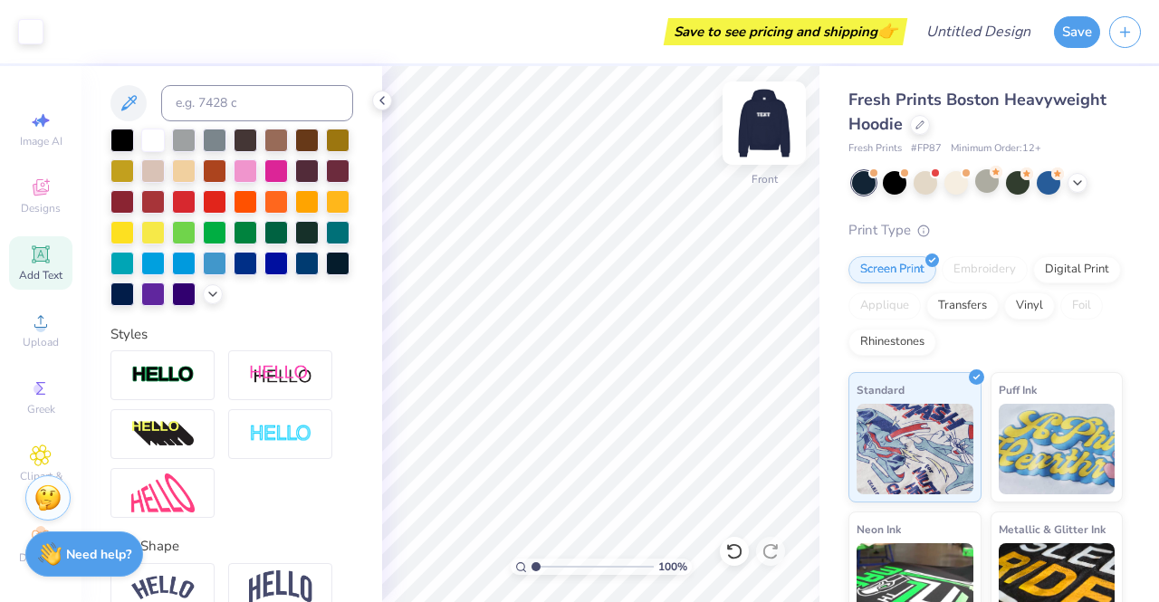
click at [771, 119] on img at bounding box center [764, 123] width 72 height 72
click at [767, 131] on img at bounding box center [764, 123] width 72 height 72
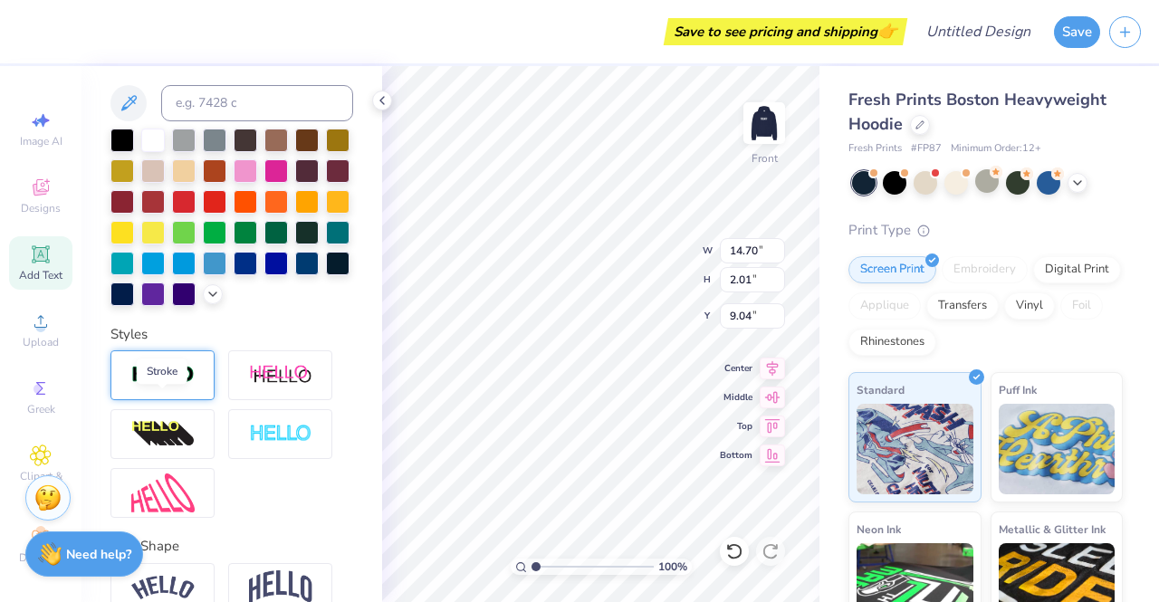
click at [172, 386] on img at bounding box center [162, 375] width 63 height 21
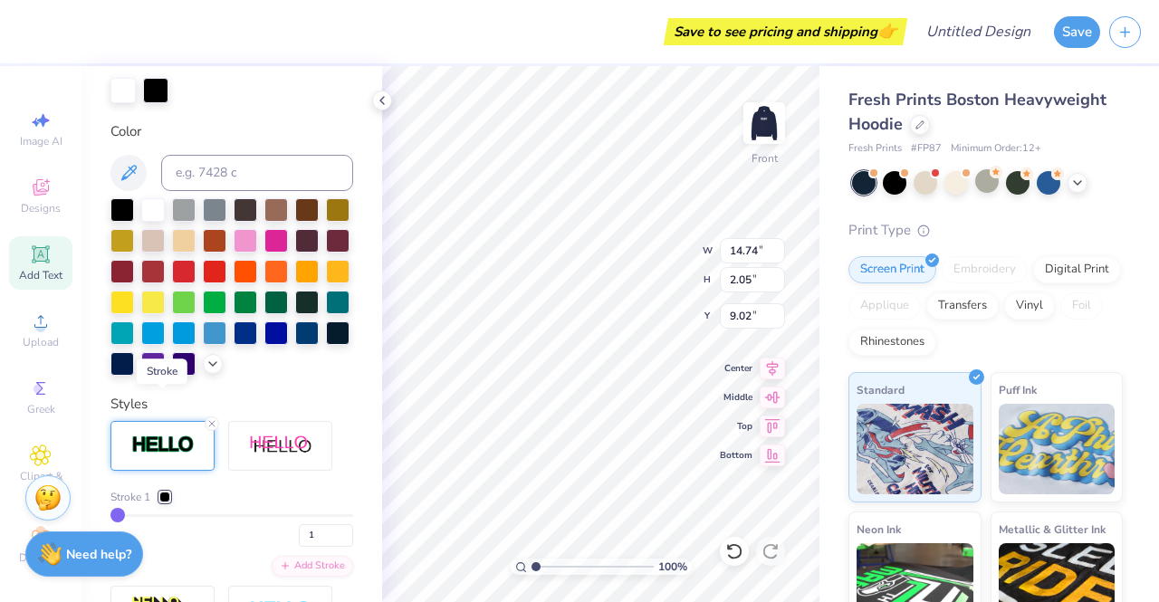
type input "14.74"
type input "2.05"
type input "9.02"
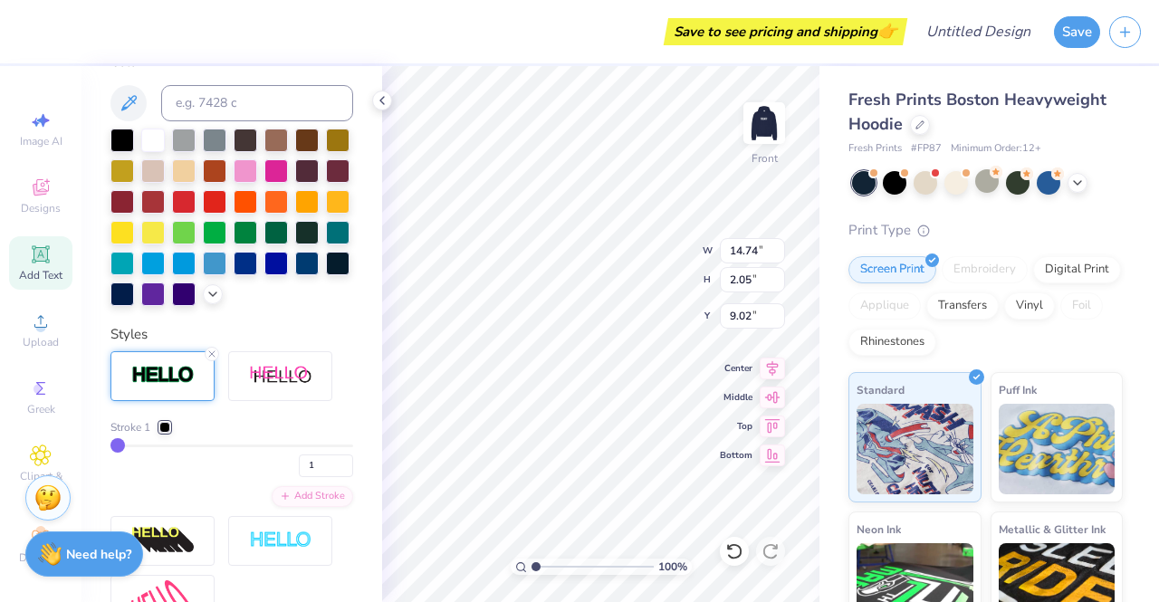
drag, startPoint x: 119, startPoint y: 482, endPoint x: 155, endPoint y: 481, distance: 36.3
click at [155, 477] on div "1" at bounding box center [231, 460] width 243 height 33
type input "6"
type input "7"
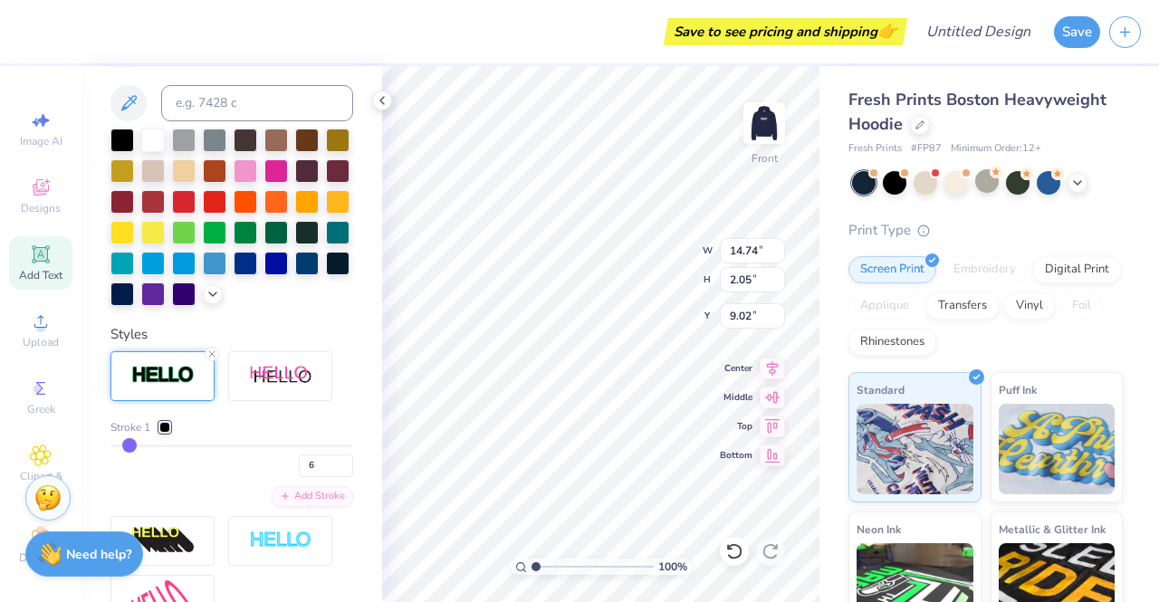
type input "7"
type input "11"
type input "12"
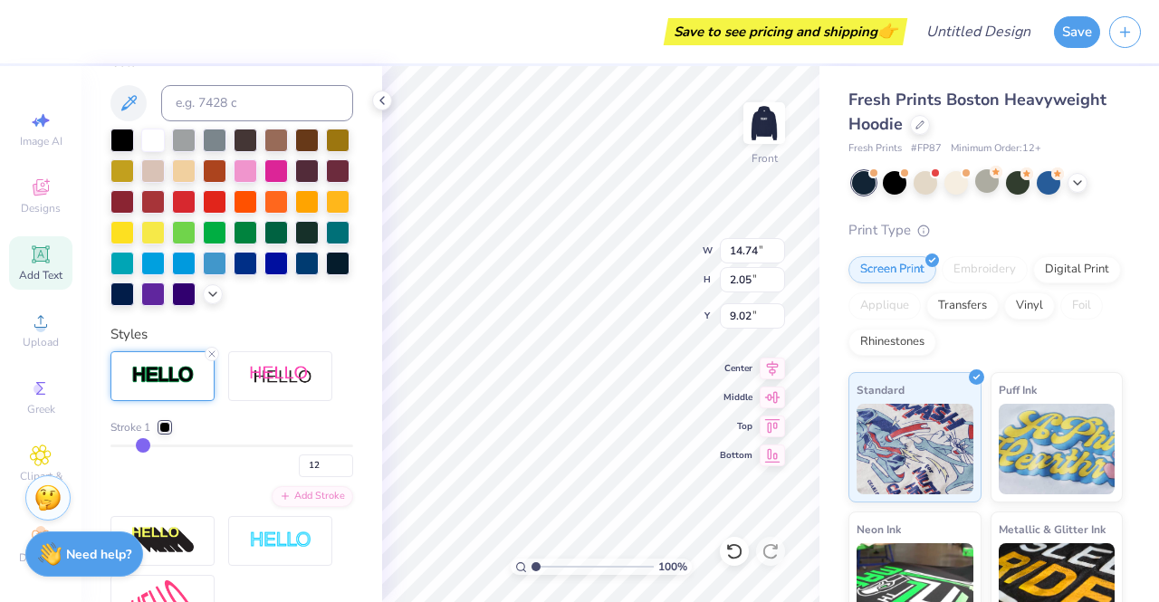
type input "14"
type input "15"
type input "16"
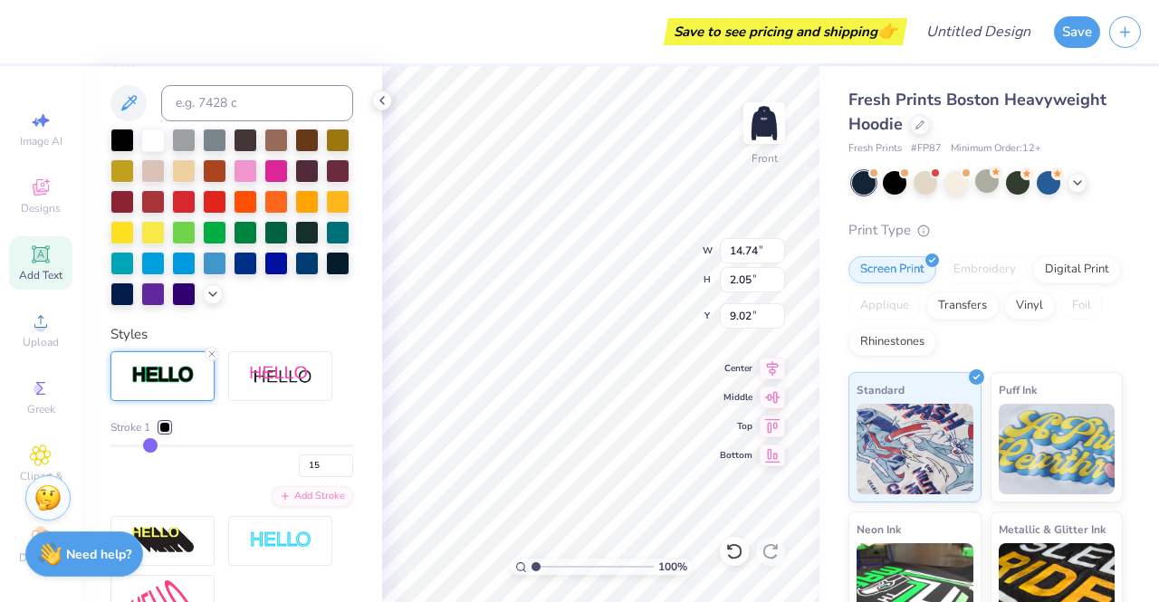
type input "16"
type input "17"
type input "18"
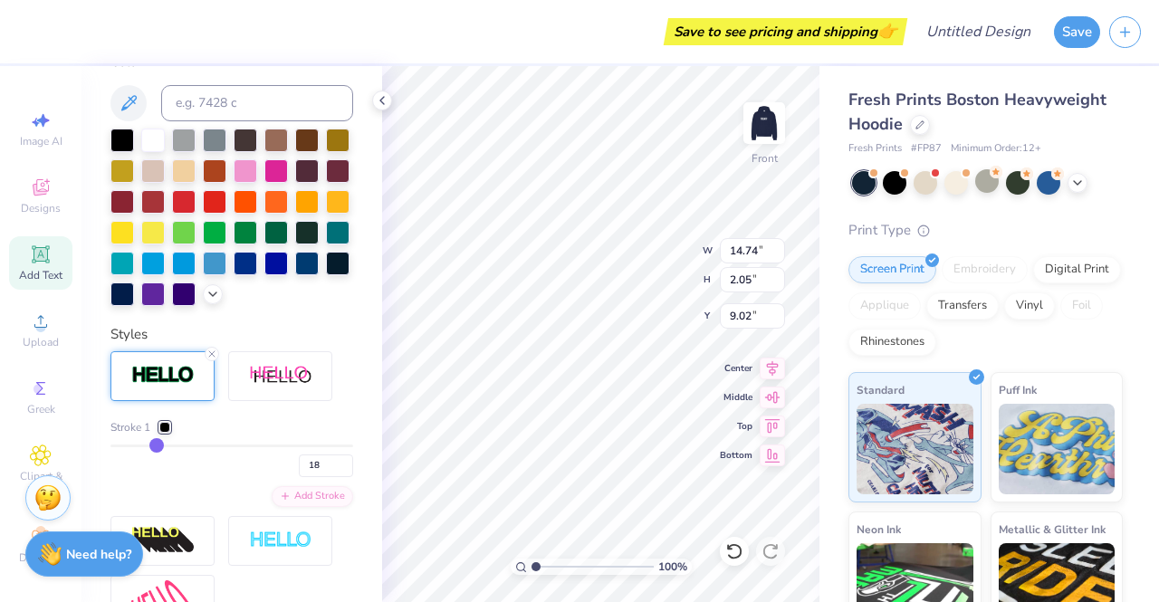
type input "19"
type input "20"
drag, startPoint x: 119, startPoint y: 470, endPoint x: 158, endPoint y: 473, distance: 39.0
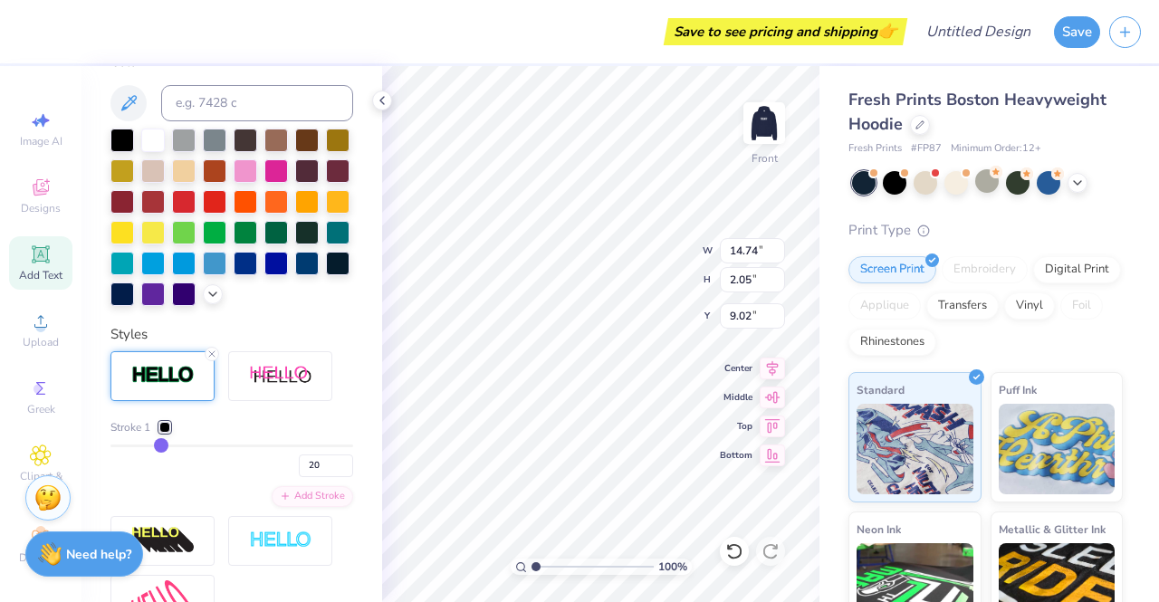
type input "20"
click at [158, 447] on input "range" at bounding box center [231, 445] width 243 height 3
type input "15.43"
type input "2.74"
type input "8.68"
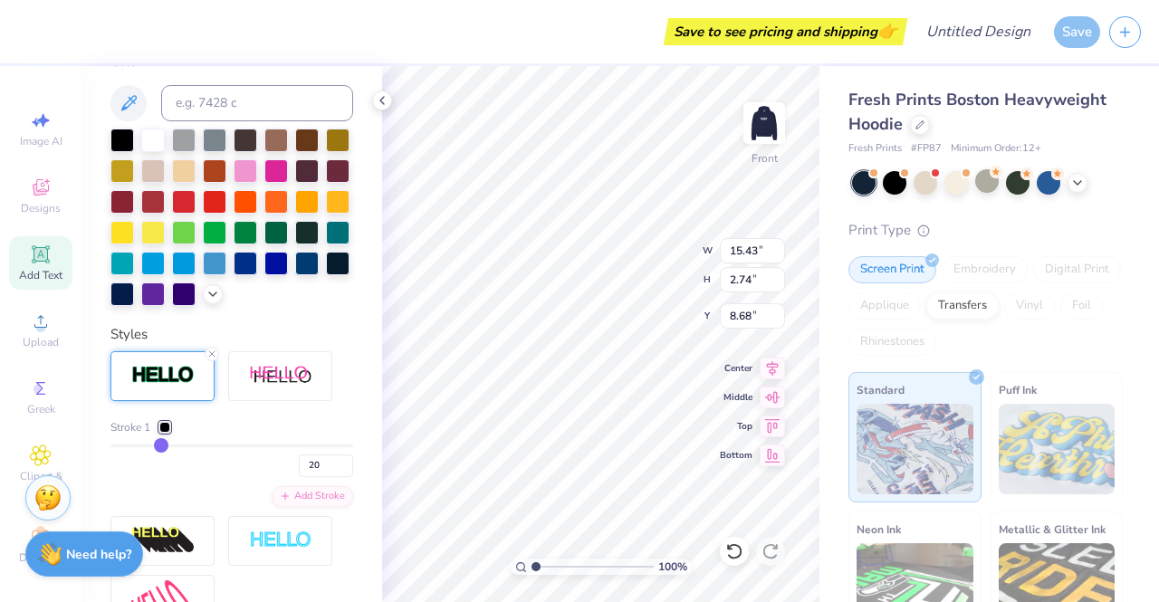
type input "18"
type input "17"
type input "16"
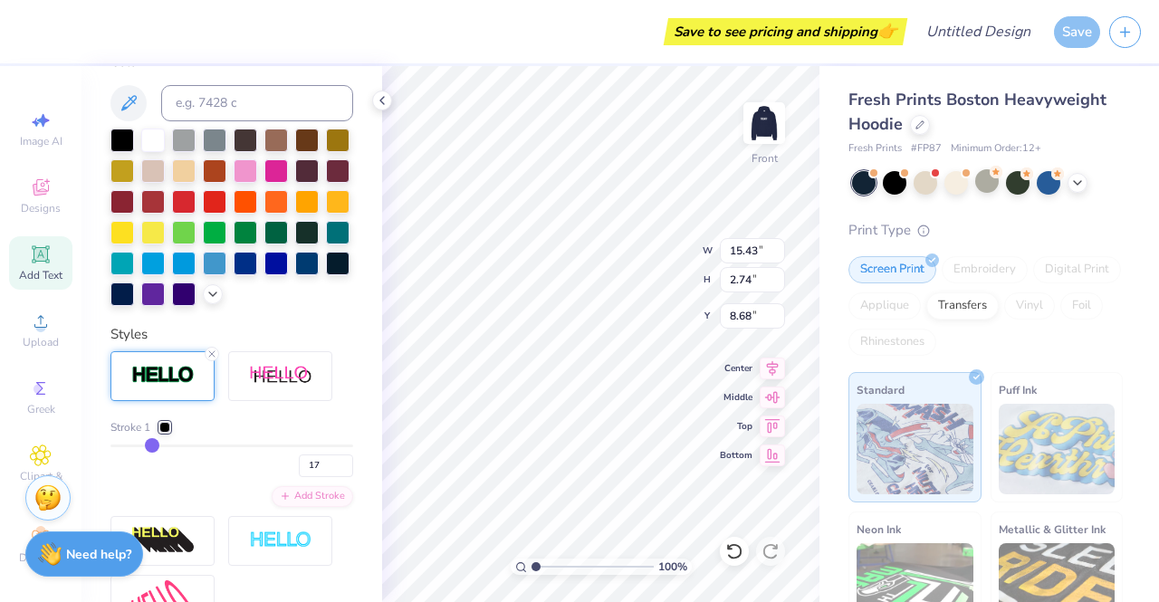
type input "16"
type input "15"
type input "14"
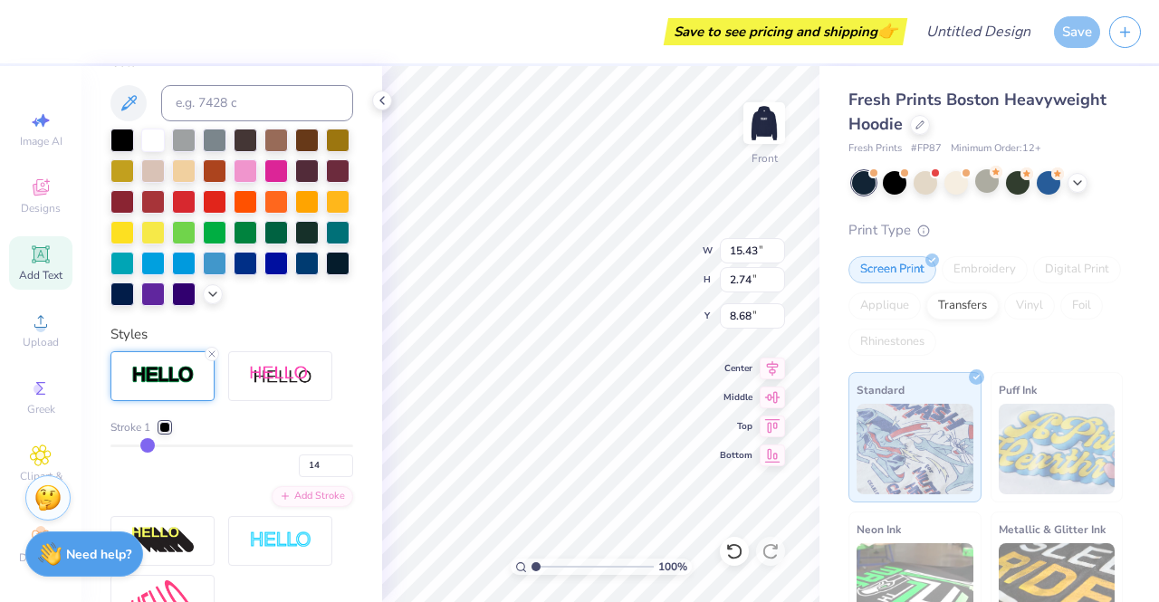
type input "13"
type input "12"
type input "11"
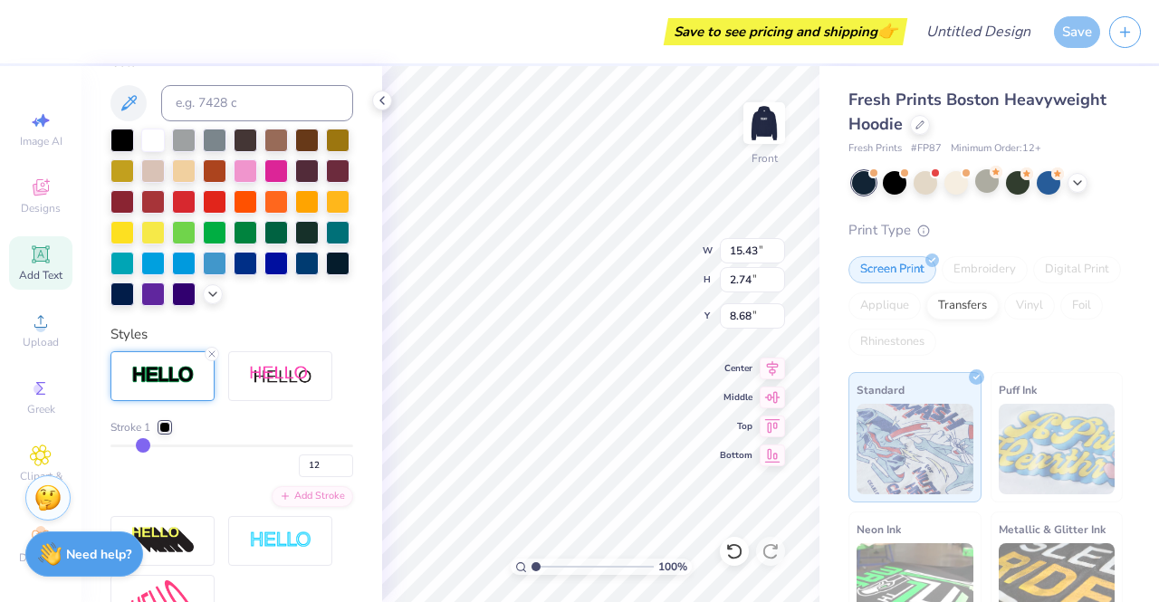
type input "11"
type input "10"
type input "9"
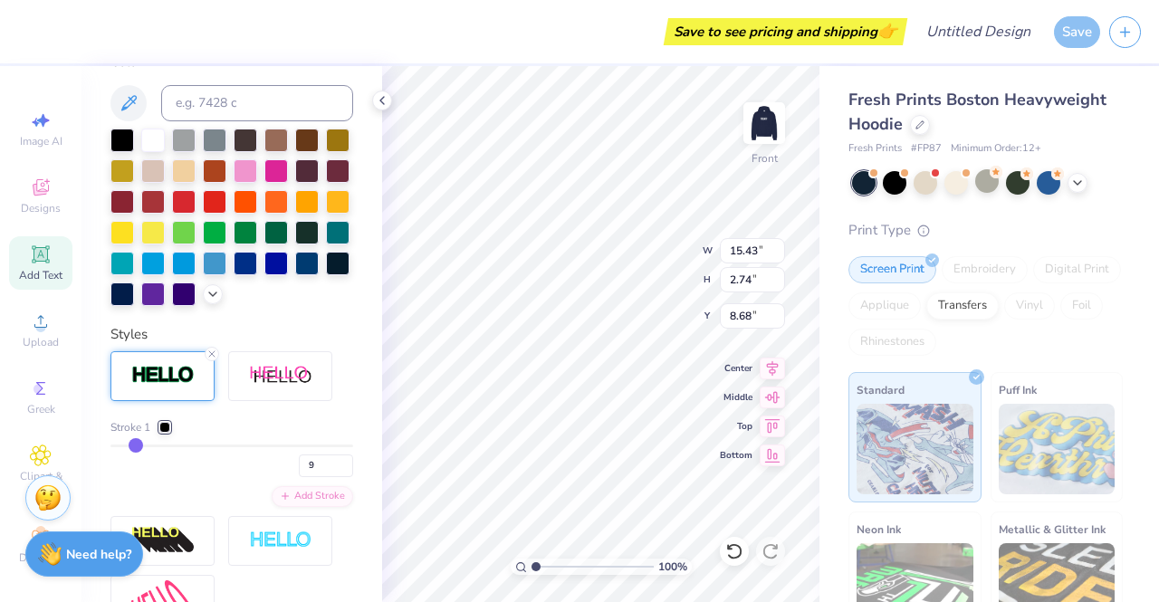
type input "8"
type input "7"
type input "6"
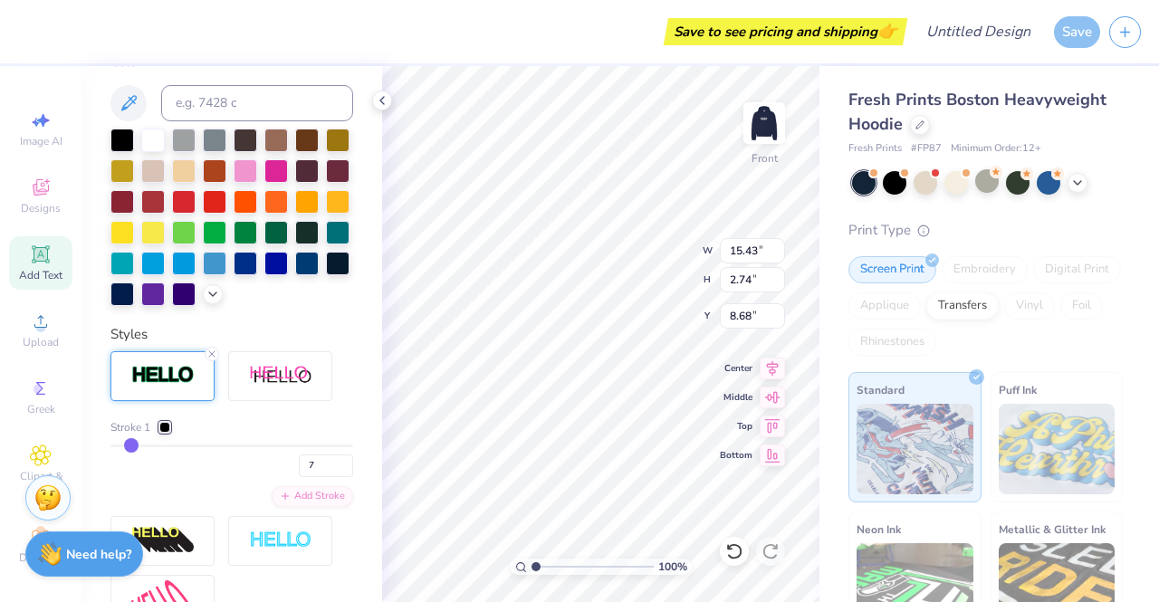
type input "6"
drag, startPoint x: 158, startPoint y: 473, endPoint x: 129, endPoint y: 472, distance: 29.0
type input "6"
click at [129, 447] on input "range" at bounding box center [231, 445] width 243 height 3
type input "14.92"
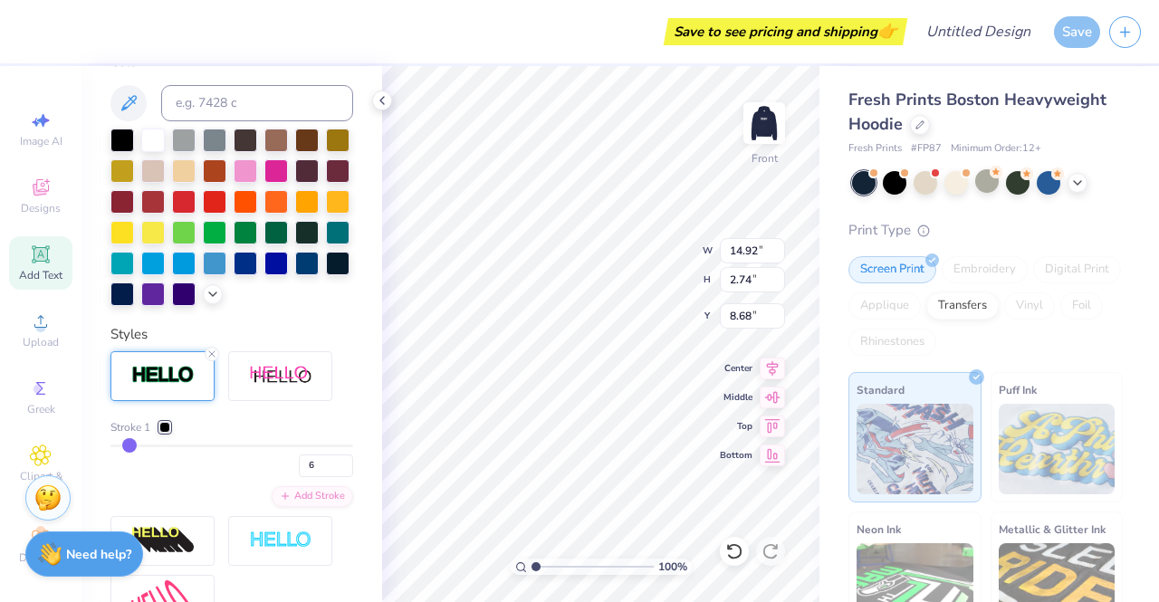
type input "2.23"
type input "8.93"
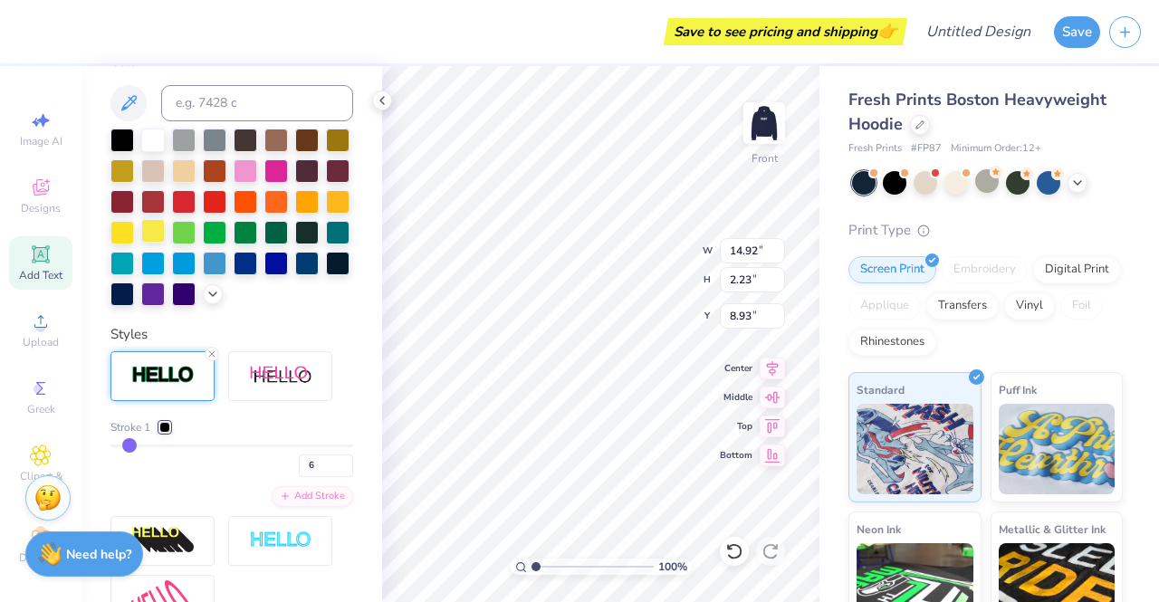
click at [165, 229] on div at bounding box center [153, 231] width 24 height 24
click at [148, 137] on div at bounding box center [153, 139] width 24 height 24
click at [166, 433] on div at bounding box center [164, 427] width 11 height 11
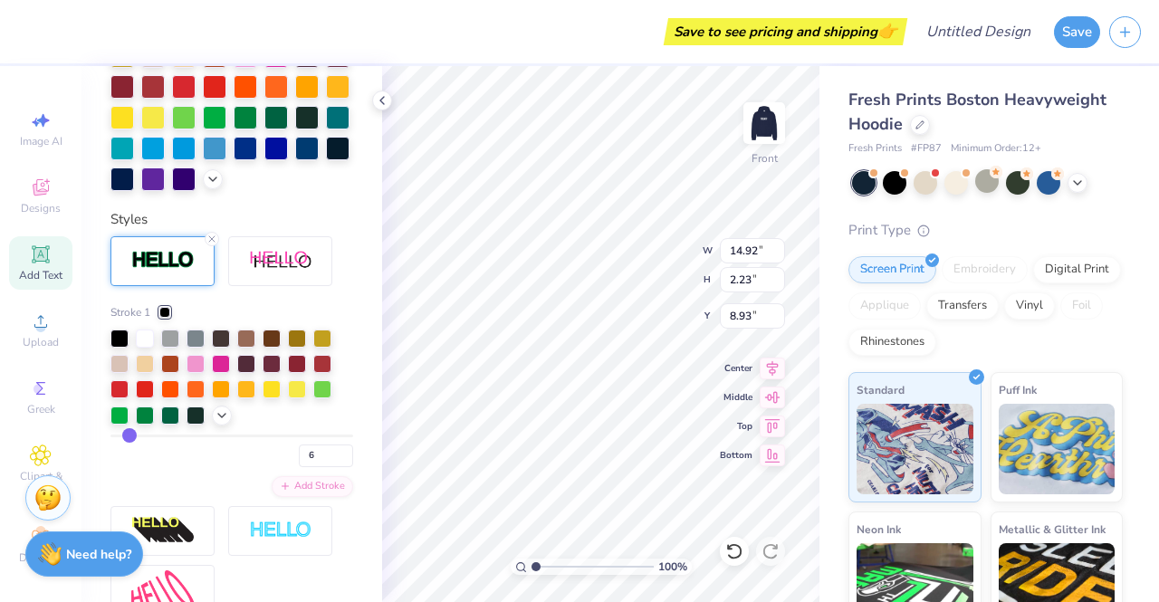
scroll to position [545, 0]
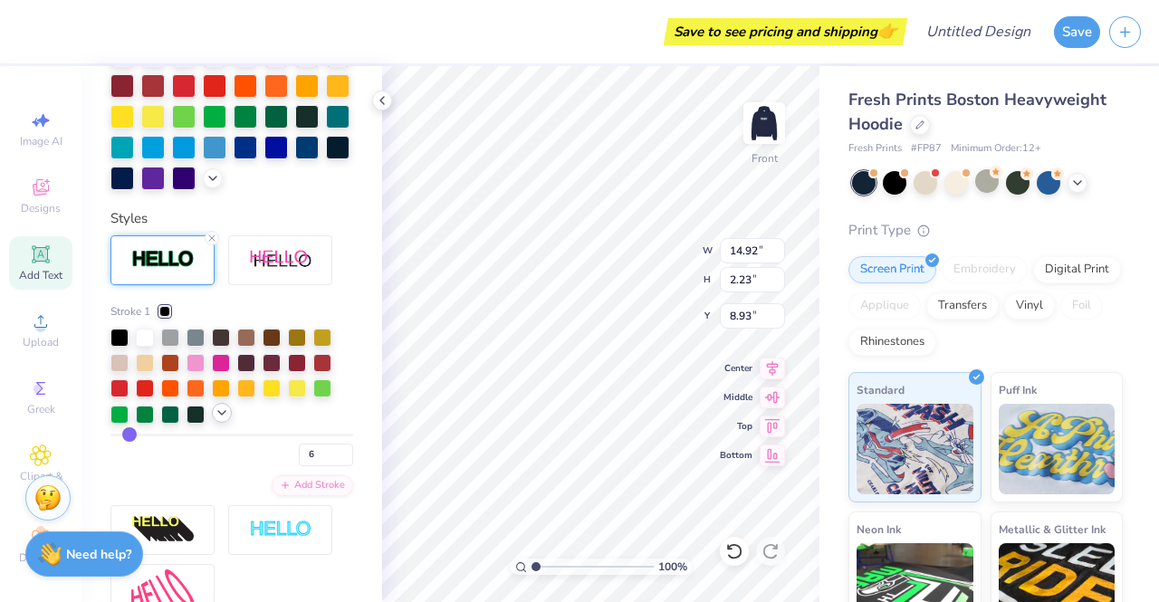
click at [223, 420] on icon at bounding box center [222, 413] width 14 height 14
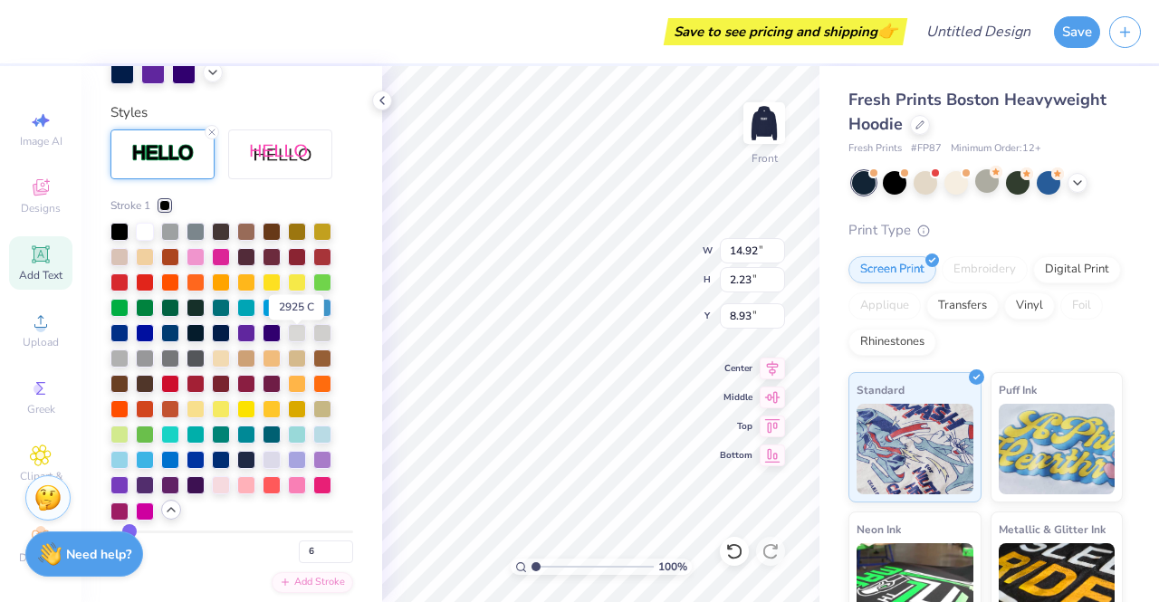
scroll to position [654, 0]
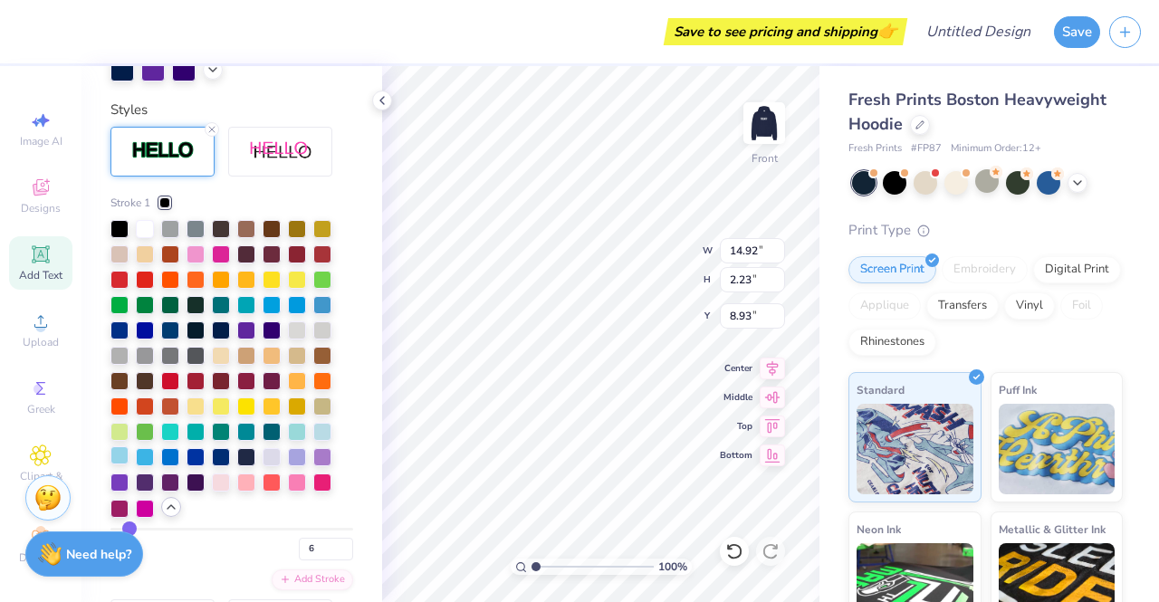
click at [117, 464] on div at bounding box center [119, 455] width 18 height 18
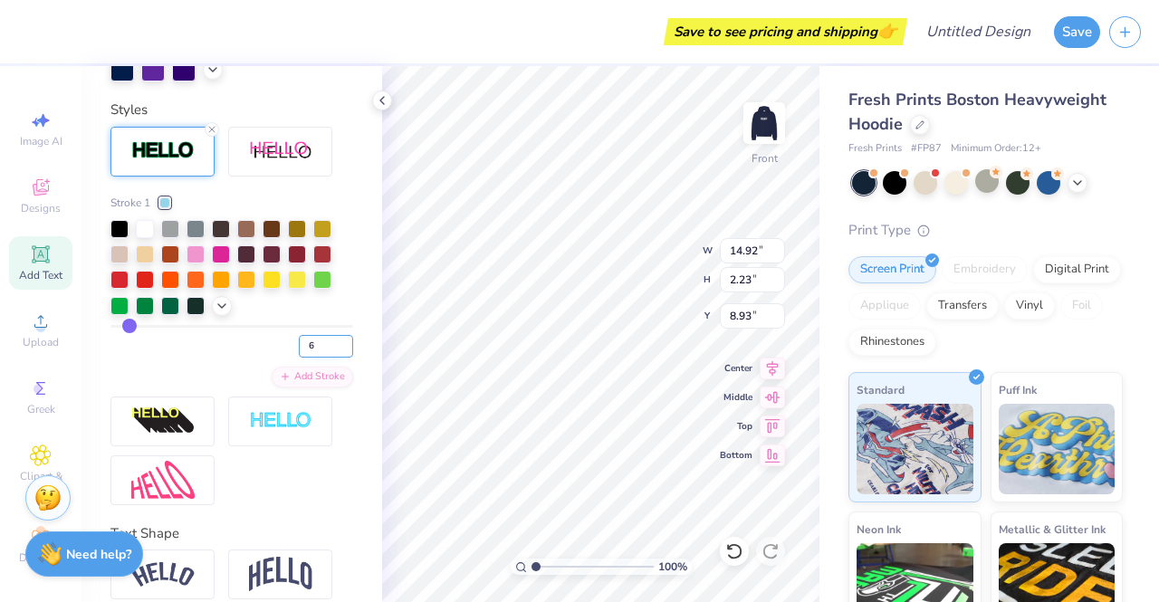
click at [306, 358] on input "6" at bounding box center [326, 346] width 54 height 23
type input "3"
type input "14.81"
type input "2.12"
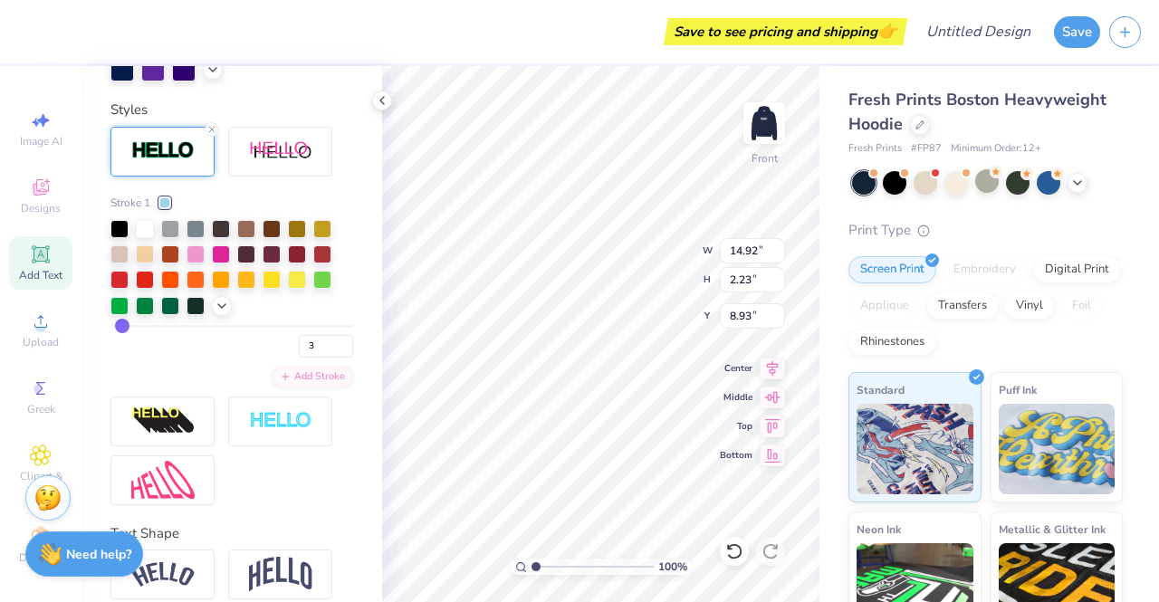
type input "8.99"
type input "14.92"
type input "2.23"
type input "8.93"
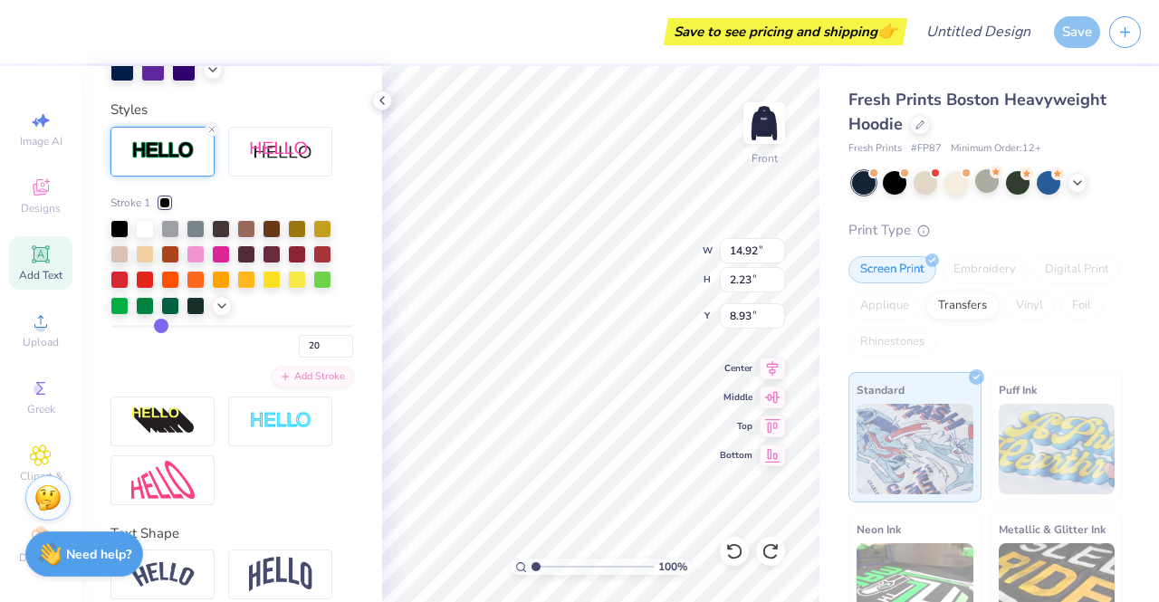
type input "15.43"
type input "2.74"
type input "8.68"
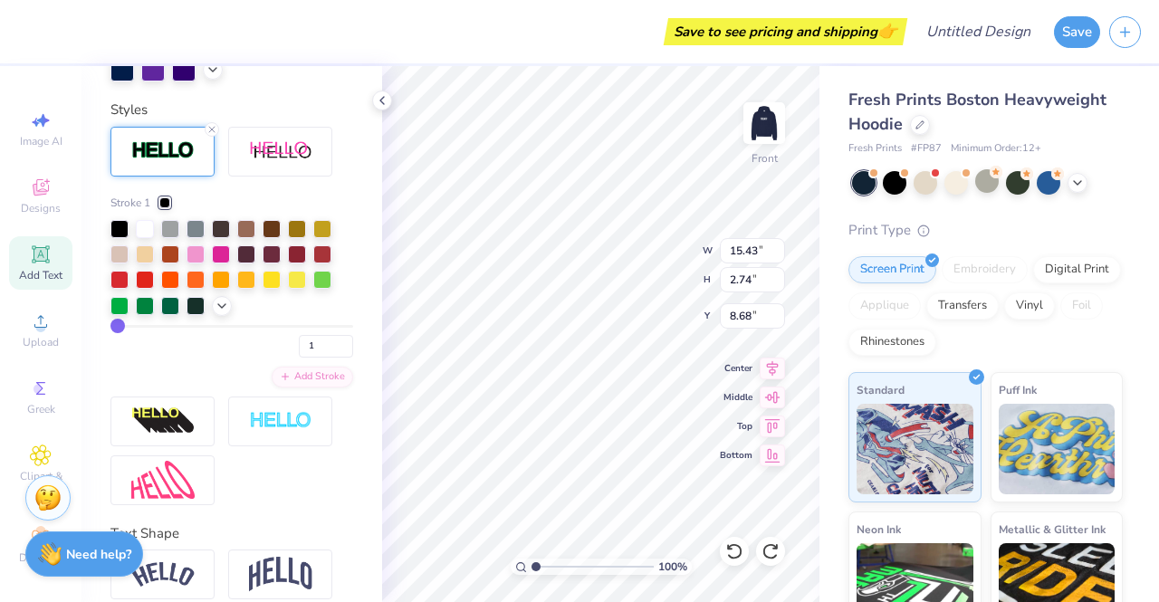
type input "14.74"
type input "2.05"
type input "9.02"
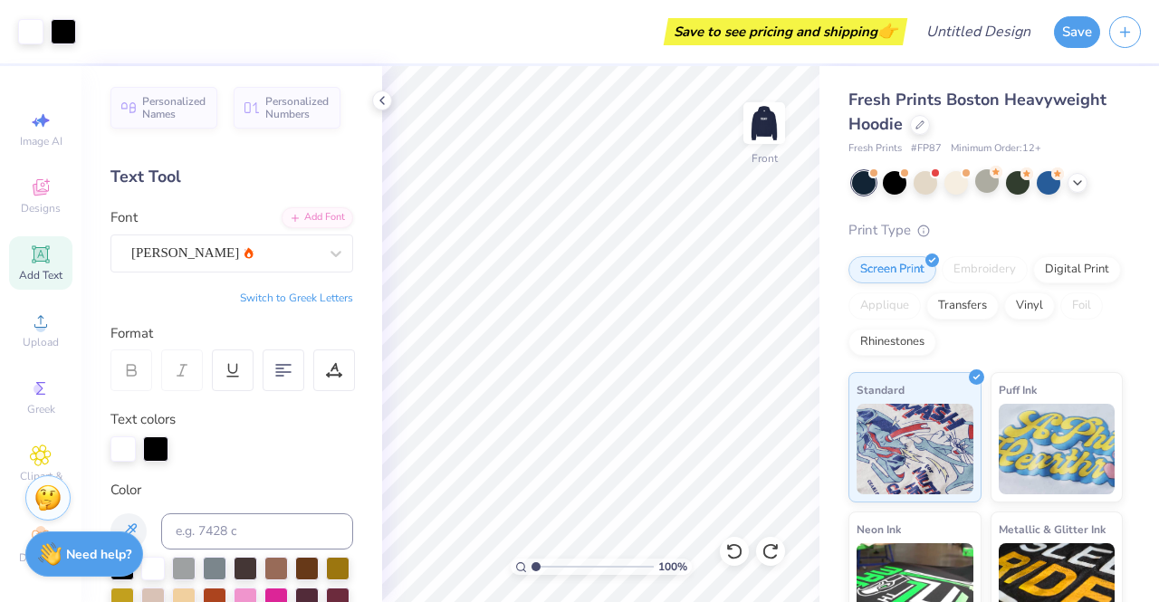
scroll to position [0, 0]
click at [771, 125] on img at bounding box center [764, 123] width 72 height 72
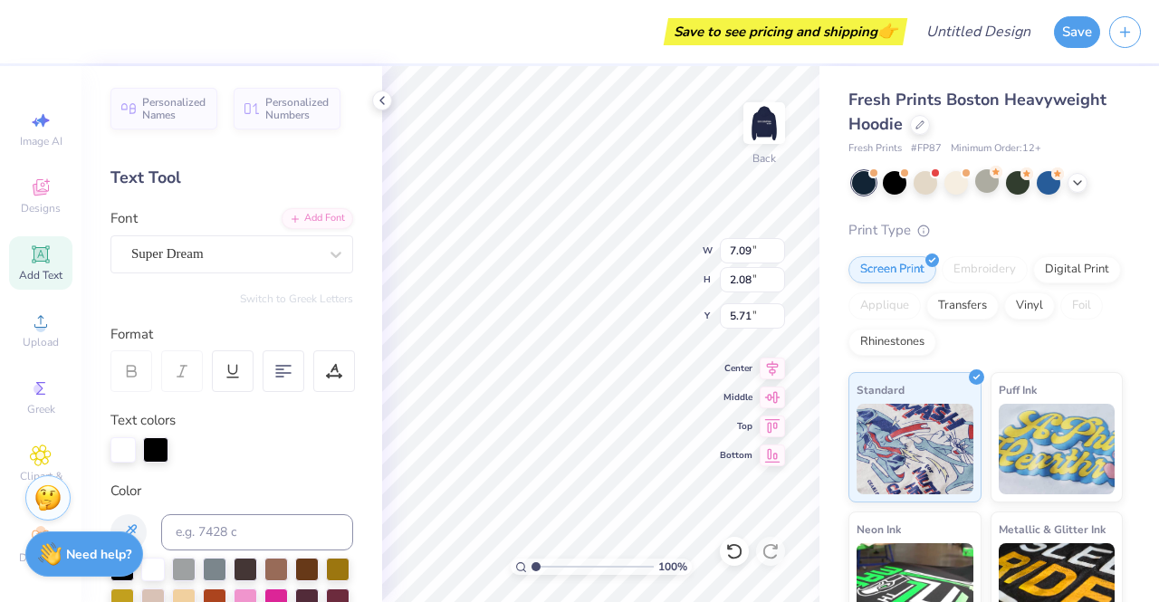
type input "7.09"
type input "2.08"
type input "5.71"
click at [33, 188] on icon at bounding box center [41, 187] width 16 height 16
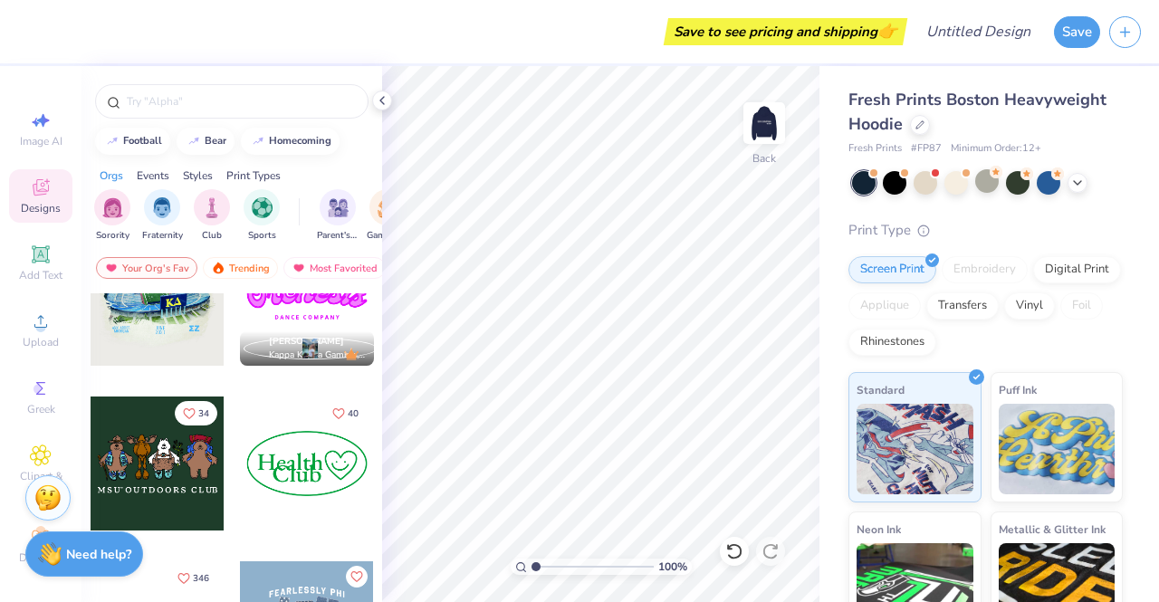
scroll to position [1546, 0]
click at [291, 467] on div at bounding box center [307, 463] width 134 height 134
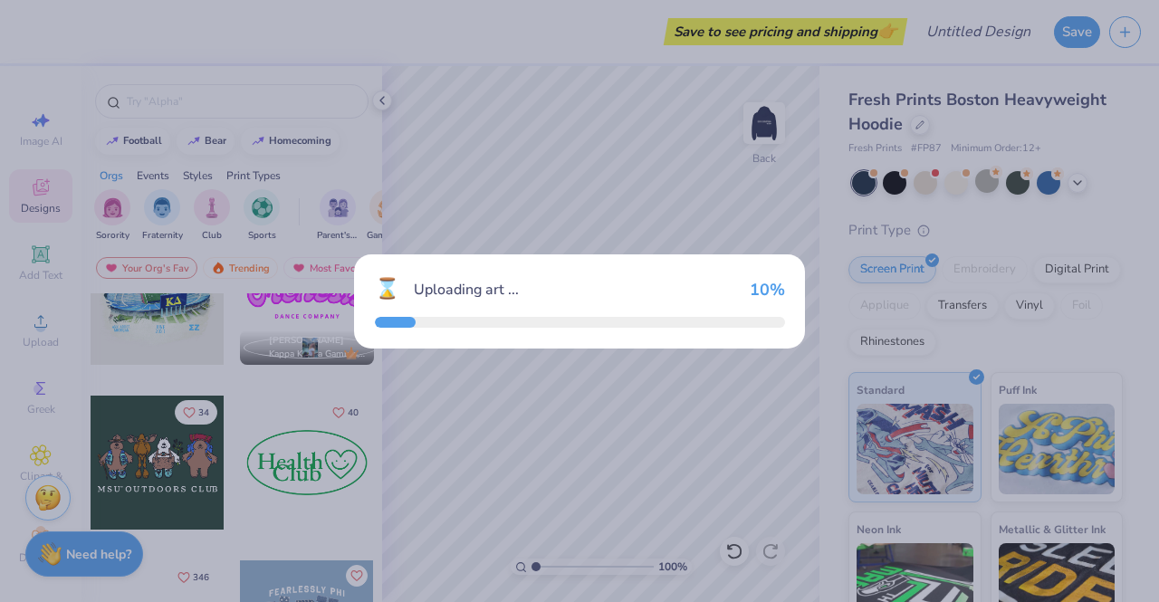
click at [291, 467] on div "⌛ Uploading art ... 10 %" at bounding box center [579, 301] width 1159 height 602
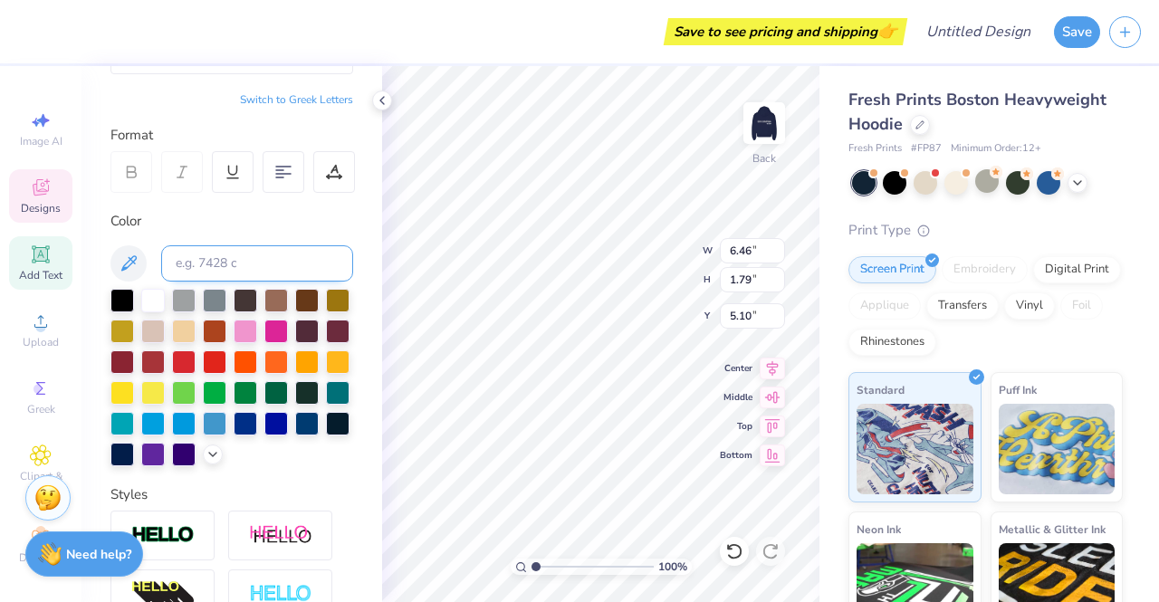
scroll to position [0, 0]
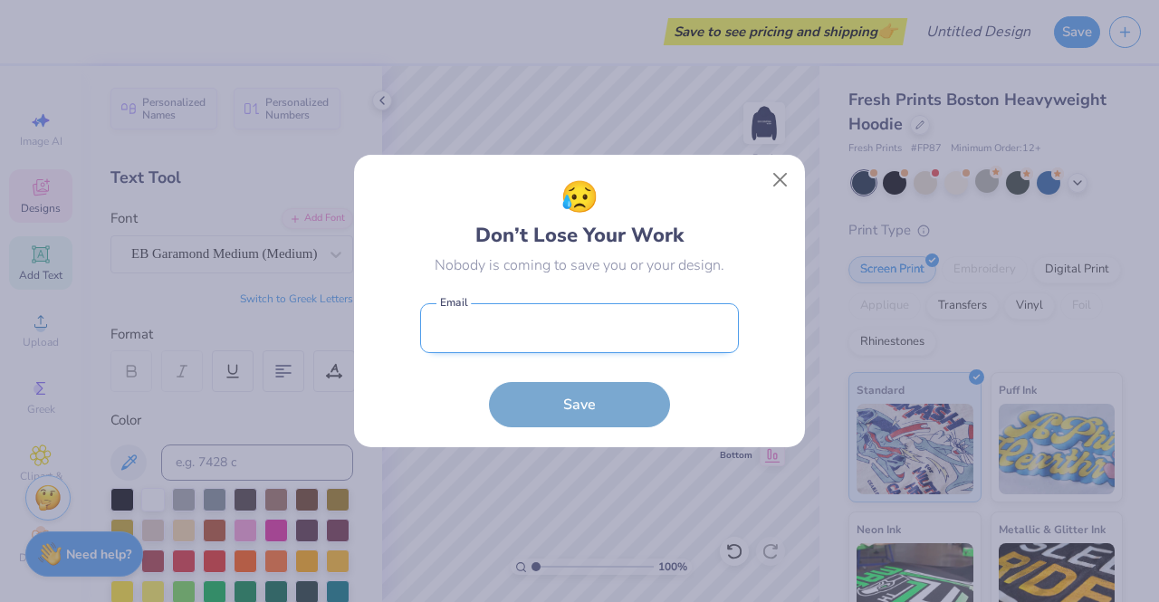
click at [484, 345] on input "email" at bounding box center [579, 328] width 319 height 50
type input "delaneylantz@gmail.com"
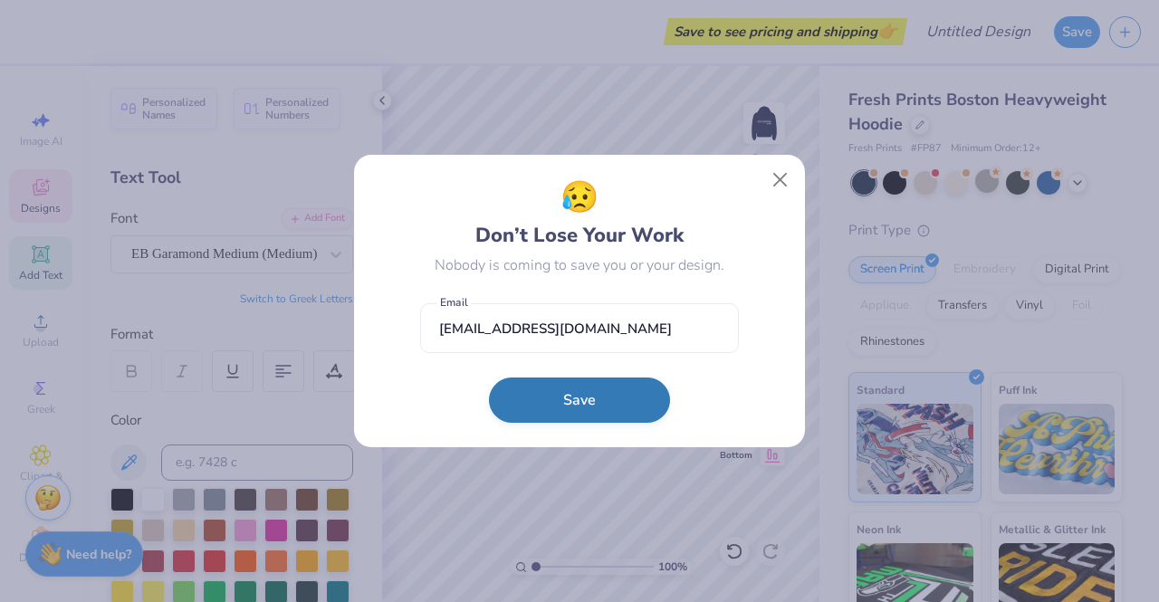
click at [600, 399] on button "Save" at bounding box center [579, 399] width 181 height 45
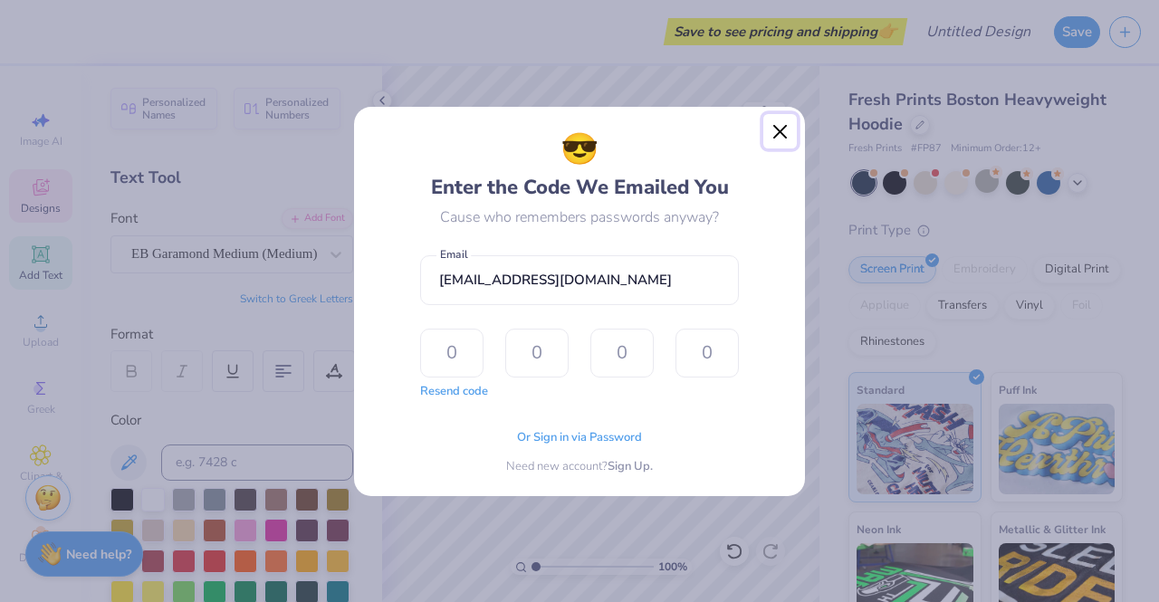
click at [789, 132] on button "Close" at bounding box center [780, 131] width 34 height 34
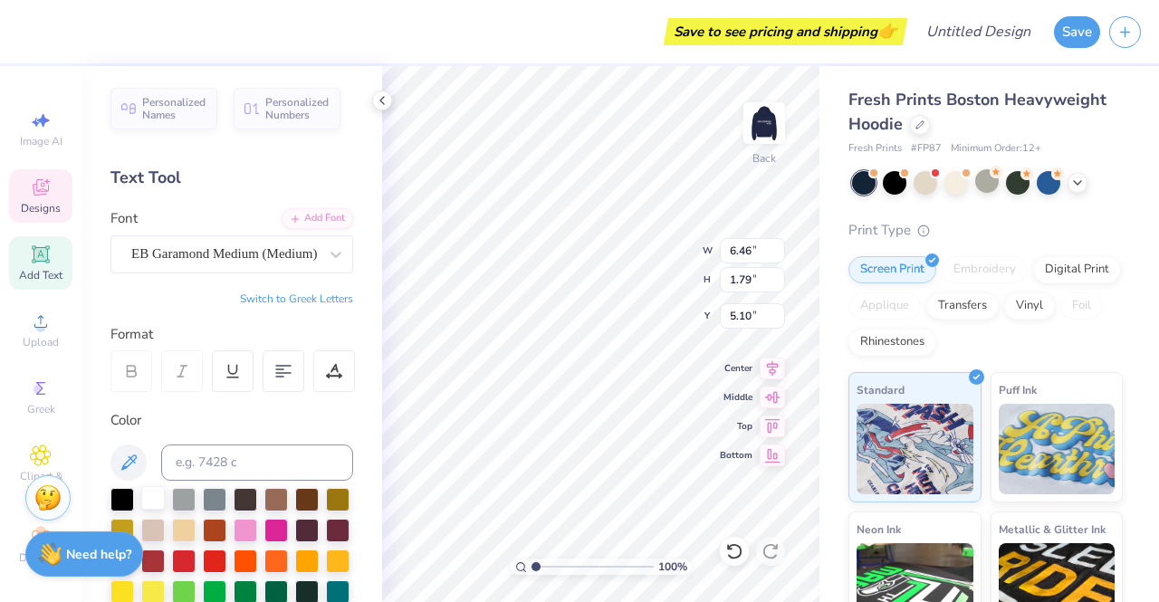
click at [159, 495] on div at bounding box center [153, 498] width 24 height 24
type input "6.42"
type input "1.72"
type input "5.28"
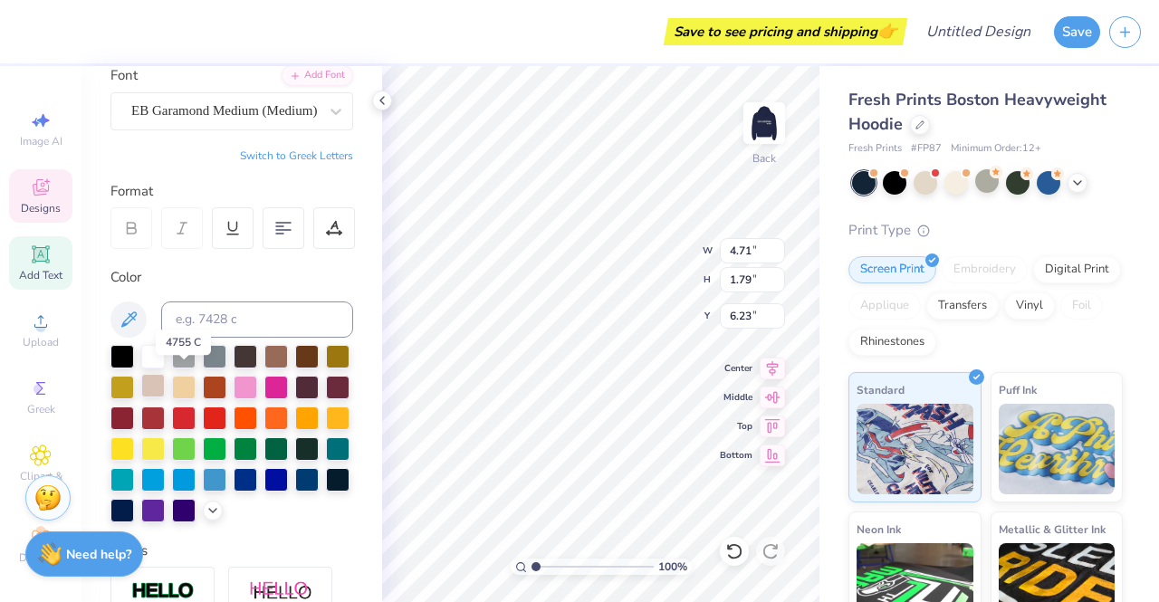
scroll to position [165, 0]
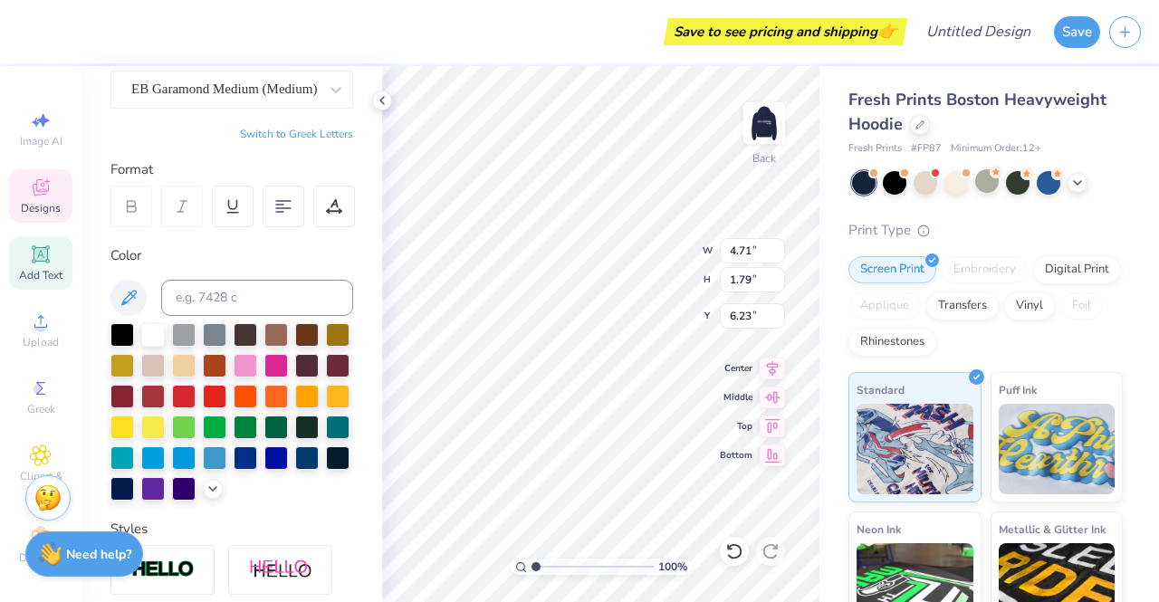
click at [656, 252] on div "100 % Back W 4.71 4.71 " H 1.79 1.79 " Y 6.23 6.23 " Center Middle Top Bottom" at bounding box center [600, 334] width 437 height 536
click at [153, 332] on div at bounding box center [153, 333] width 24 height 24
click at [644, 263] on div "100 % Back W 11.70 H 6.33 Y 3.00 Center Middle Top Bottom" at bounding box center [600, 334] width 437 height 536
click at [152, 327] on div at bounding box center [153, 333] width 24 height 24
click at [155, 327] on div at bounding box center [153, 333] width 24 height 24
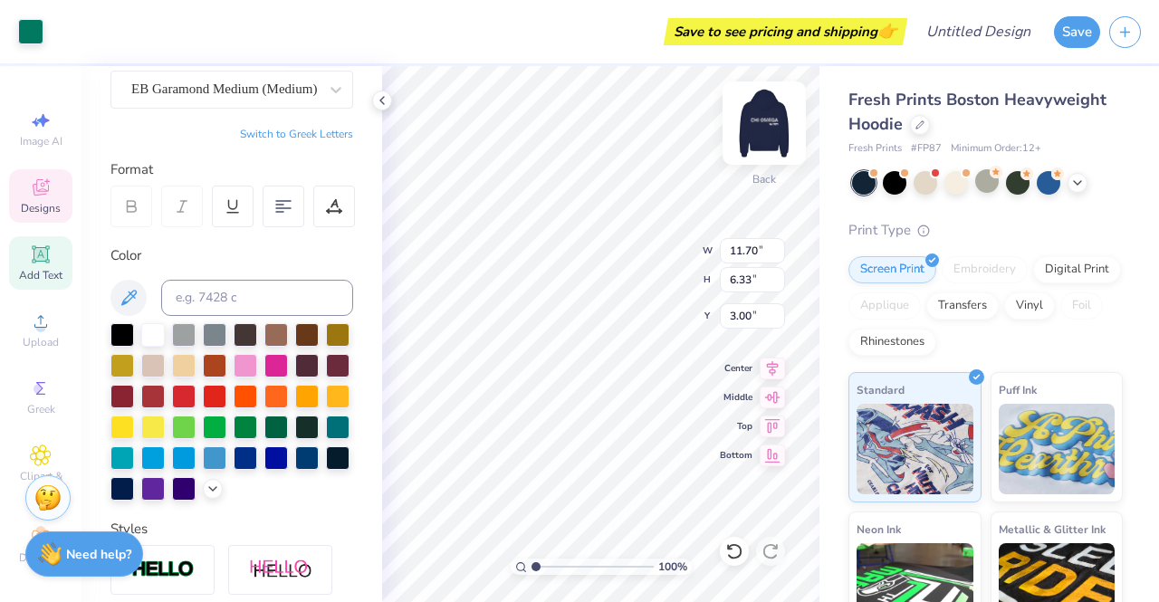
type input "11.70"
type input "6.33"
type input "3.00"
click at [154, 339] on div at bounding box center [153, 333] width 24 height 24
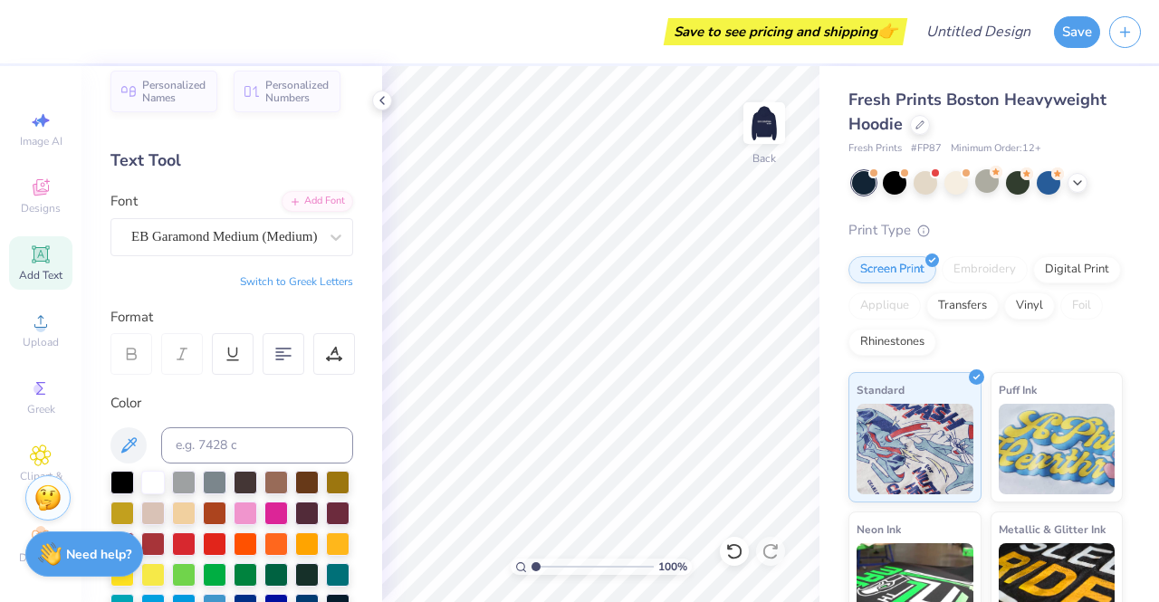
scroll to position [0, 0]
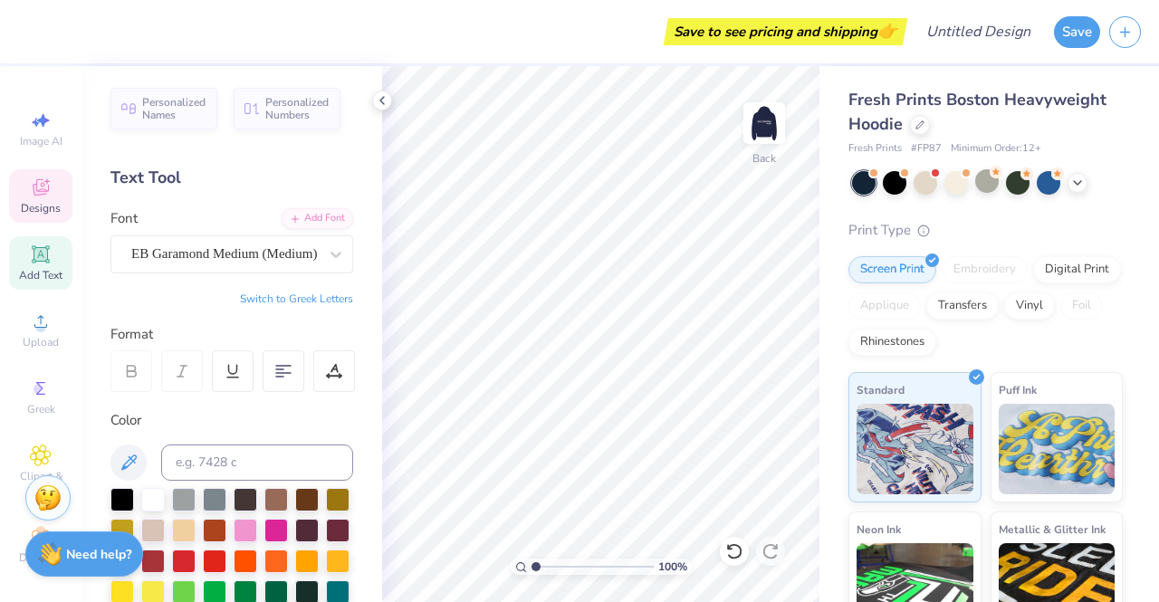
click at [22, 185] on div "Designs" at bounding box center [40, 195] width 63 height 53
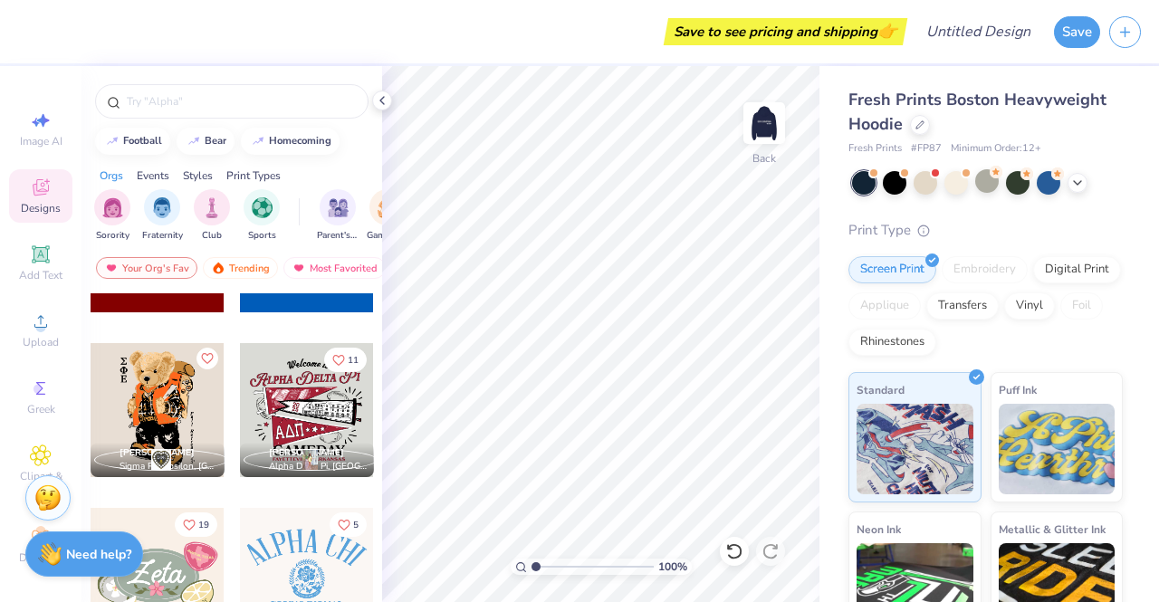
scroll to position [1089, 0]
